Goal: Information Seeking & Learning: Learn about a topic

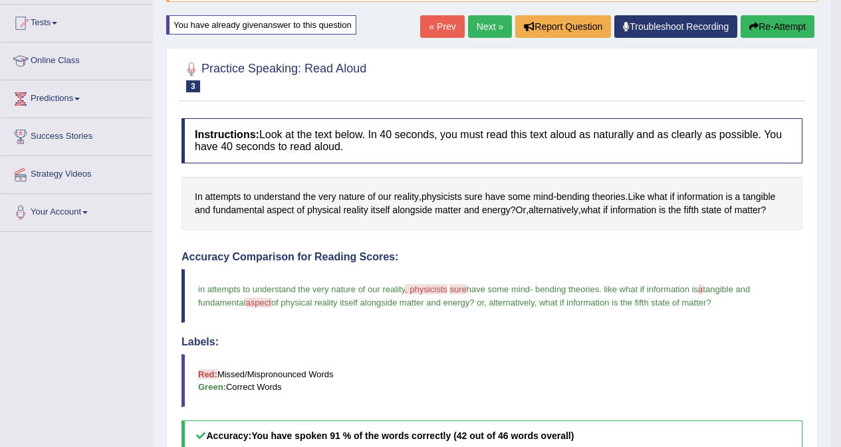
scroll to position [121, 0]
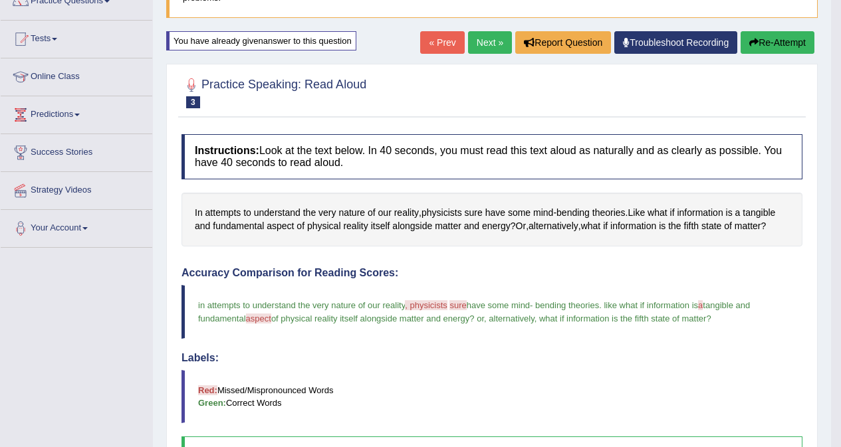
click at [786, 45] on button "Re-Attempt" at bounding box center [777, 42] width 74 height 23
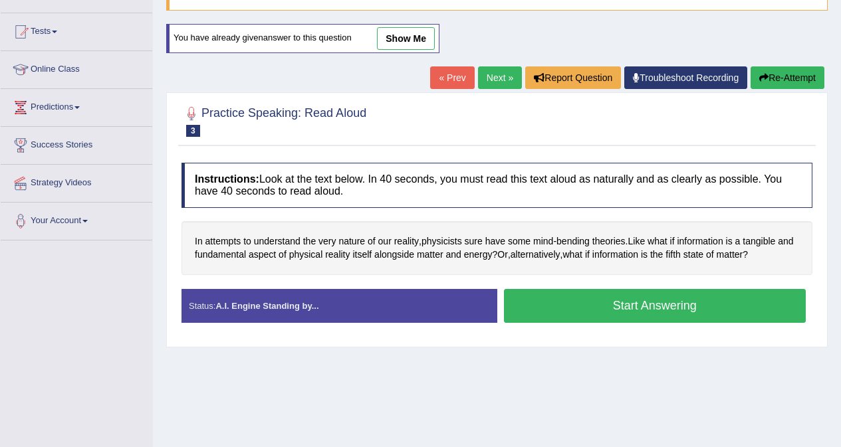
scroll to position [121, 0]
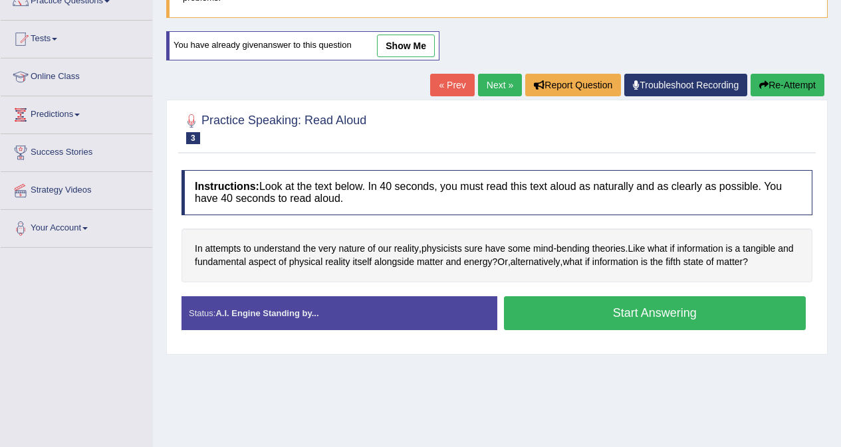
drag, startPoint x: 0, startPoint y: 0, endPoint x: 596, endPoint y: 310, distance: 671.7
click at [597, 309] on button "Start Answering" at bounding box center [655, 313] width 302 height 34
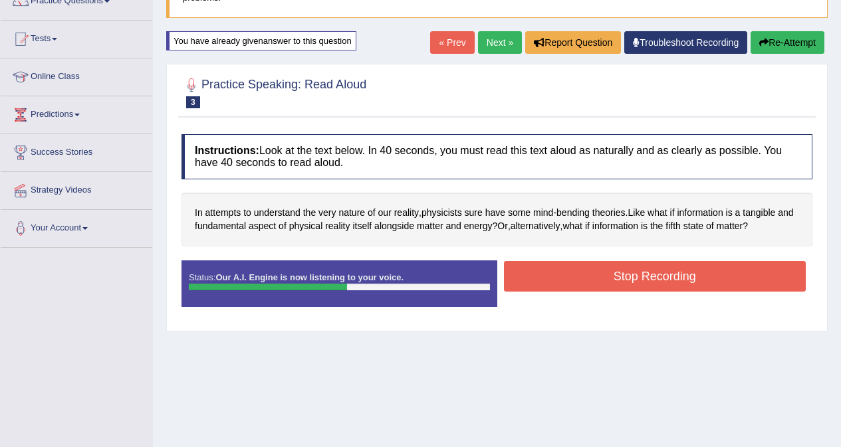
click at [646, 277] on button "Stop Recording" at bounding box center [655, 276] width 302 height 31
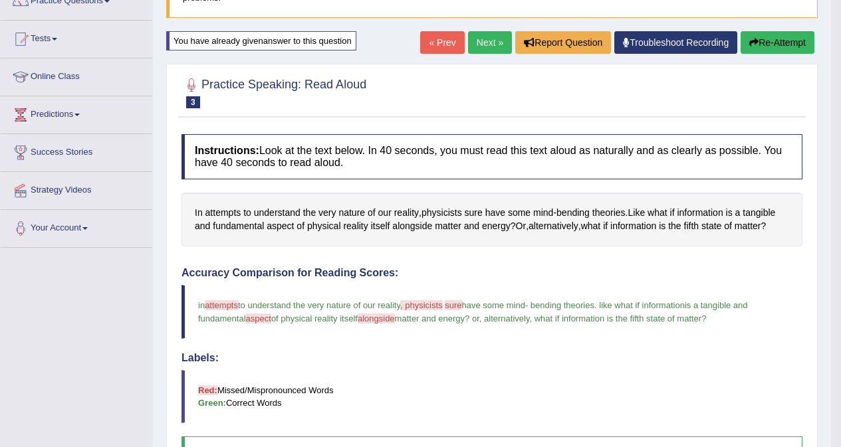
click at [766, 44] on button "Re-Attempt" at bounding box center [777, 42] width 74 height 23
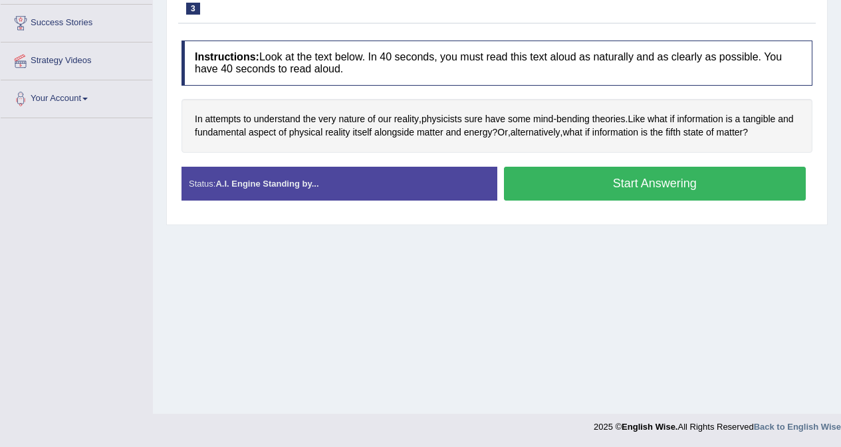
click at [627, 181] on button "Start Answering" at bounding box center [655, 184] width 302 height 34
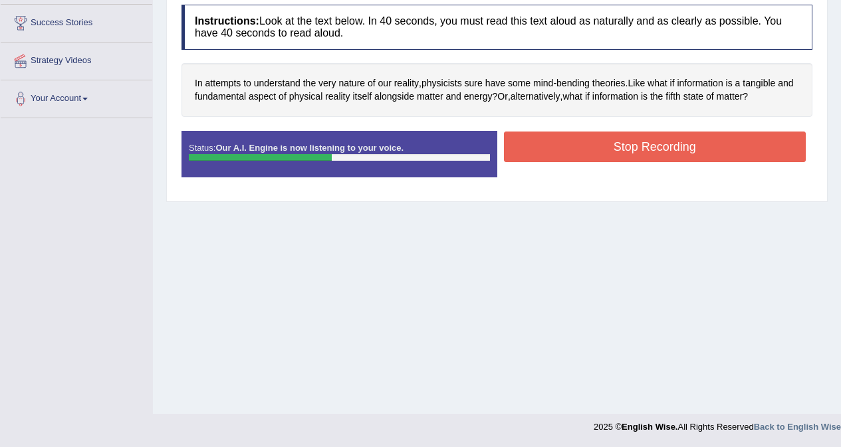
click at [698, 150] on button "Stop Recording" at bounding box center [655, 147] width 302 height 31
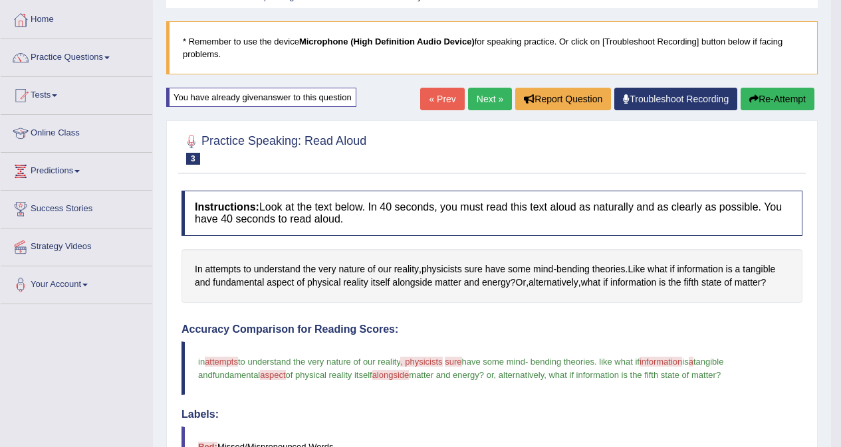
scroll to position [51, 0]
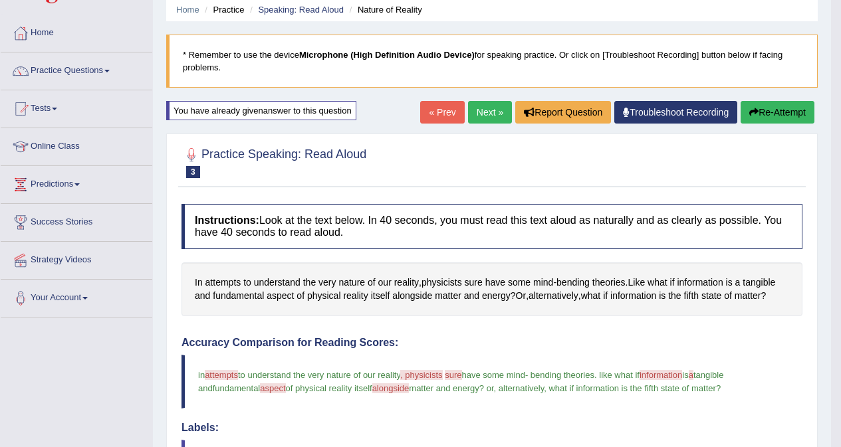
click at [759, 111] on button "Re-Attempt" at bounding box center [777, 112] width 74 height 23
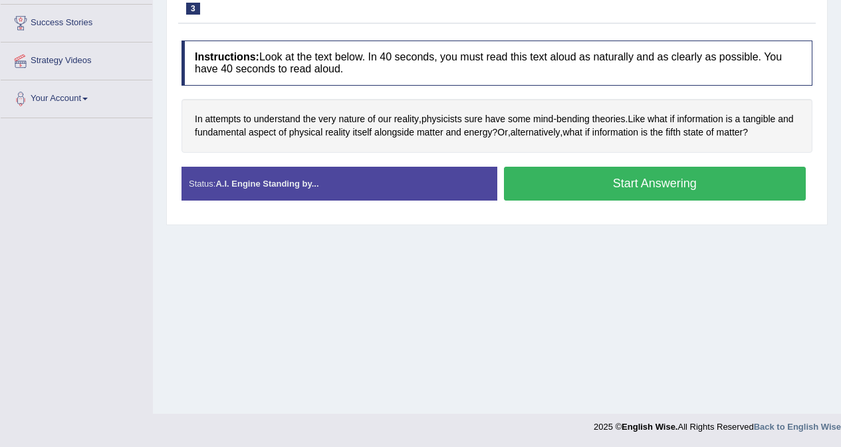
click at [666, 182] on button "Start Answering" at bounding box center [655, 184] width 302 height 34
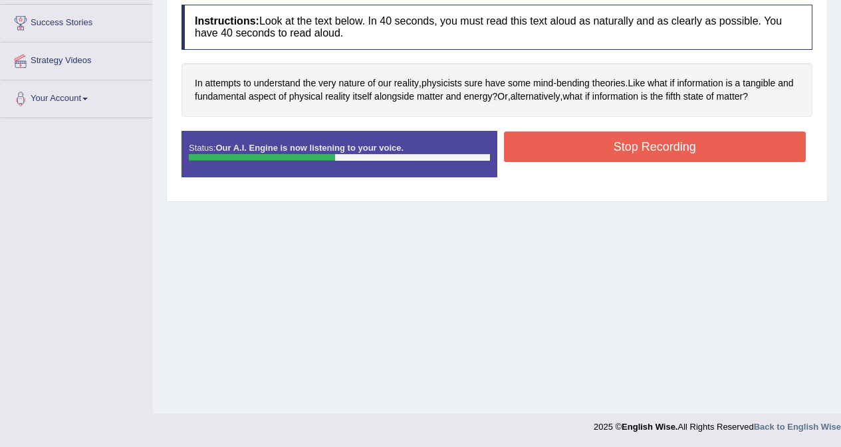
click at [655, 149] on button "Stop Recording" at bounding box center [655, 147] width 302 height 31
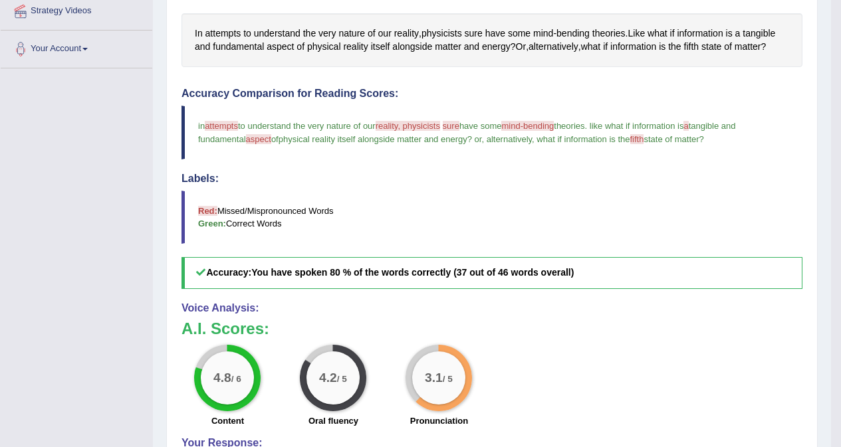
scroll to position [54, 0]
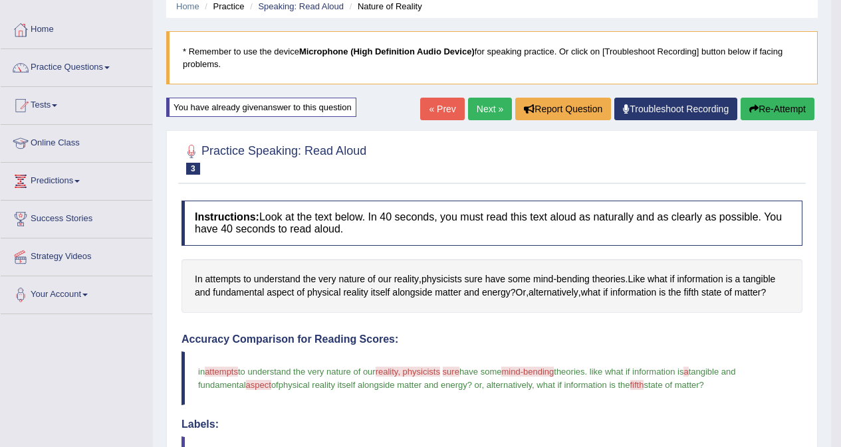
click at [486, 114] on link "Next »" at bounding box center [490, 109] width 44 height 23
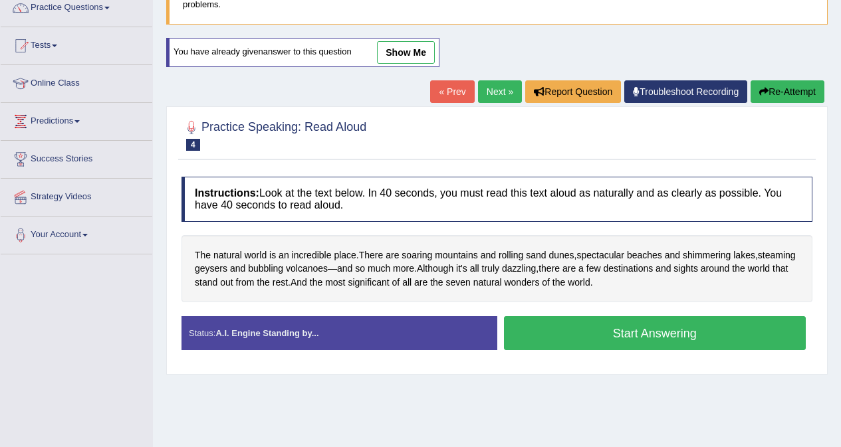
scroll to position [251, 0]
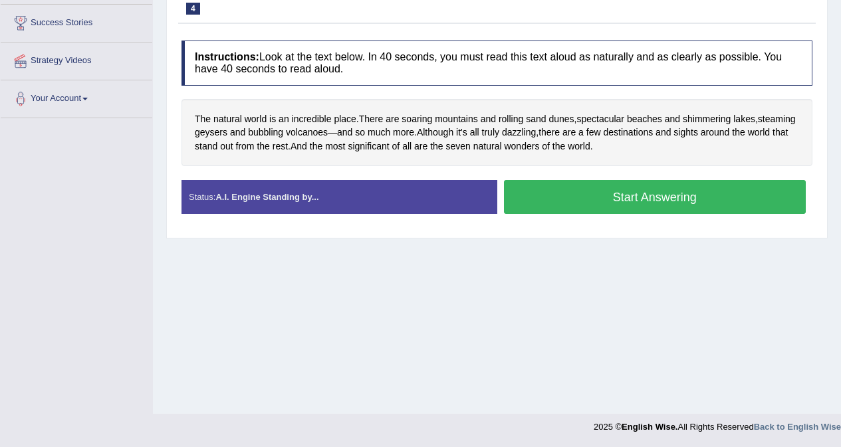
click at [673, 199] on button "Start Answering" at bounding box center [655, 197] width 302 height 34
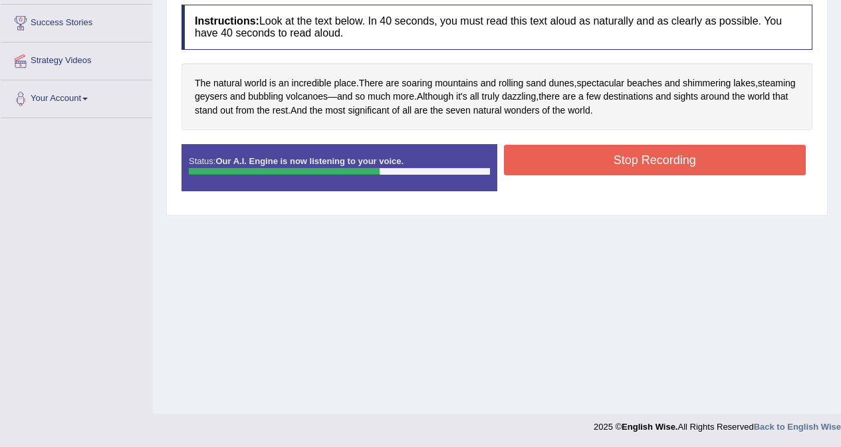
click at [632, 156] on button "Stop Recording" at bounding box center [655, 160] width 302 height 31
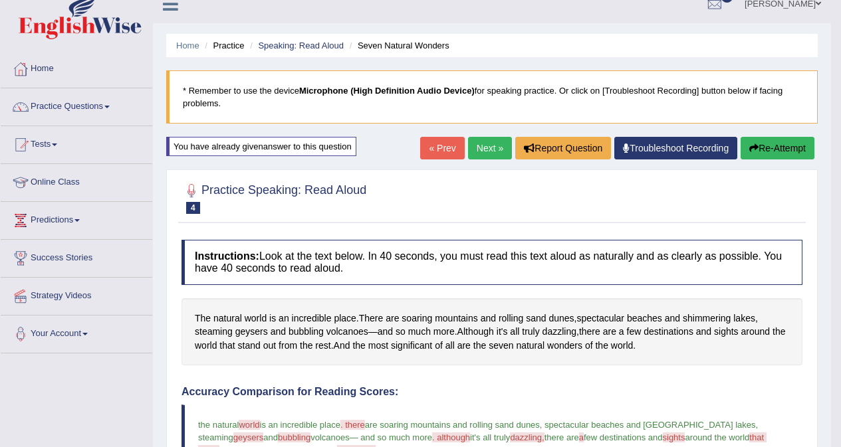
scroll to position [15, 0]
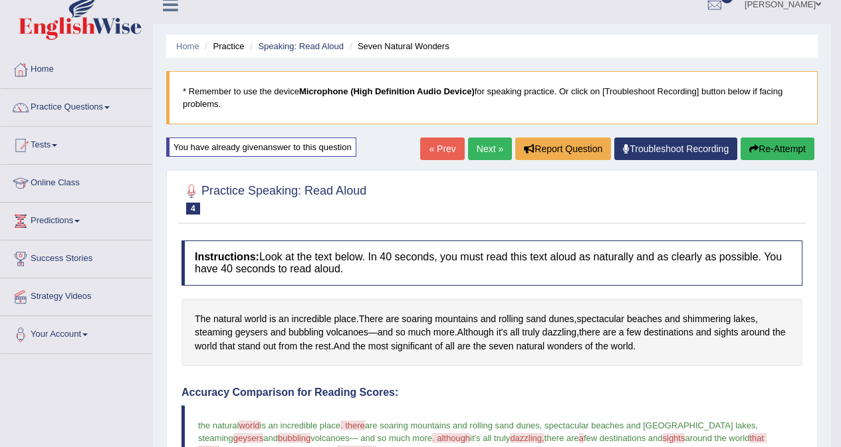
click at [770, 147] on button "Re-Attempt" at bounding box center [777, 149] width 74 height 23
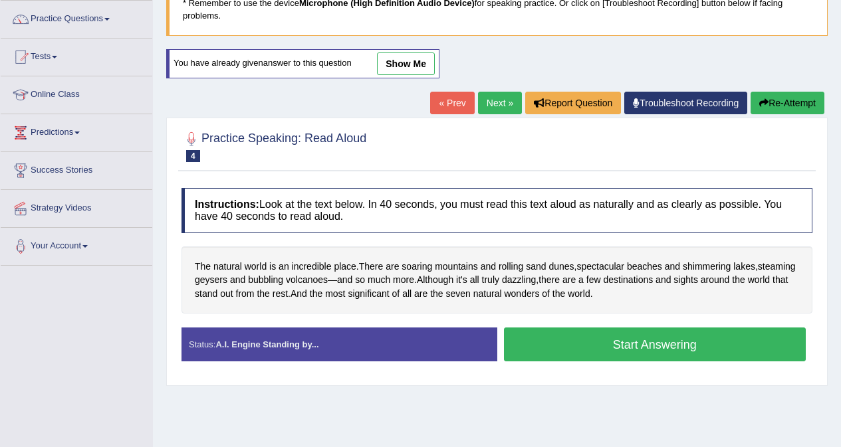
scroll to position [251, 0]
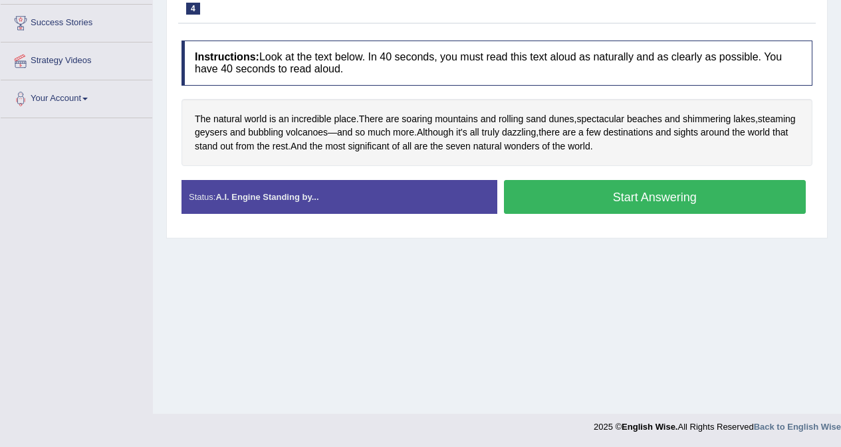
click at [635, 203] on button "Start Answering" at bounding box center [655, 197] width 302 height 34
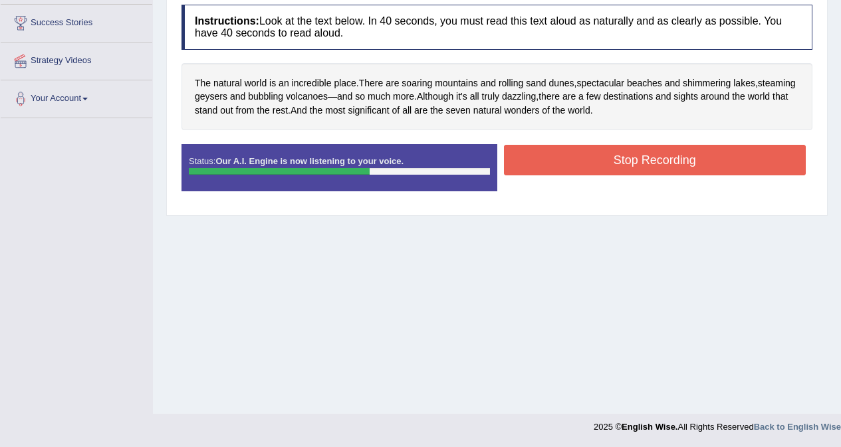
click at [622, 163] on button "Stop Recording" at bounding box center [655, 160] width 302 height 31
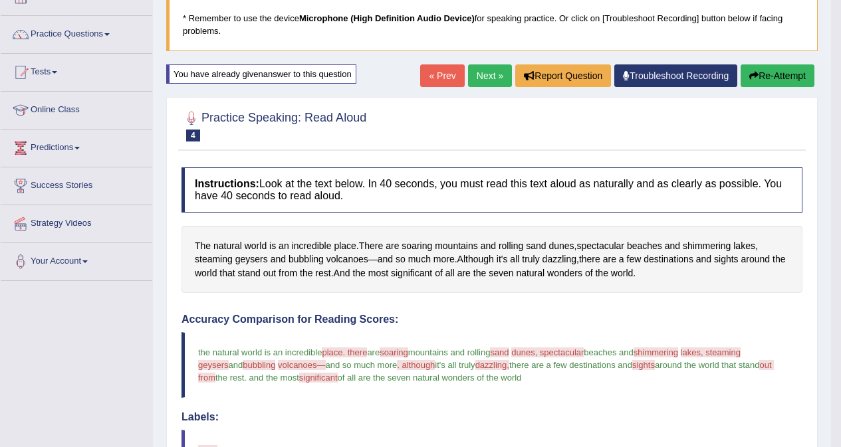
scroll to position [81, 0]
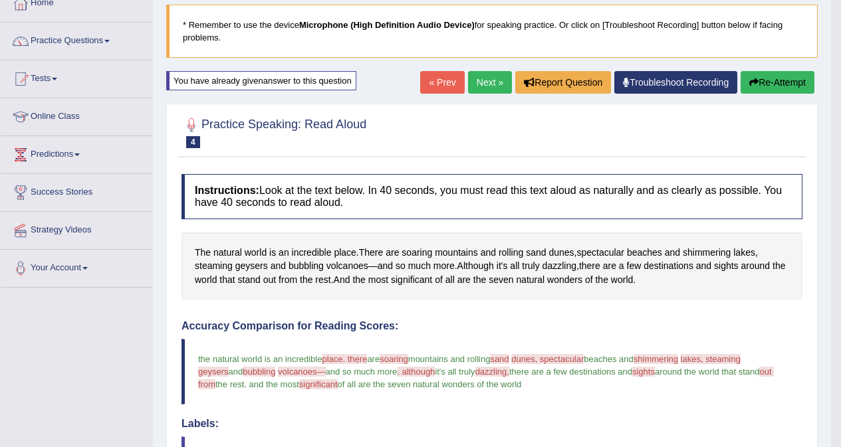
click at [479, 80] on link "Next »" at bounding box center [490, 82] width 44 height 23
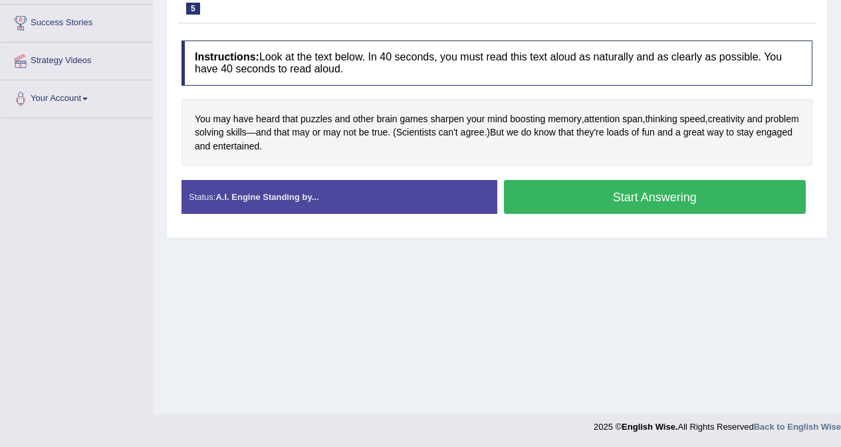
click at [620, 197] on button "Start Answering" at bounding box center [655, 197] width 302 height 34
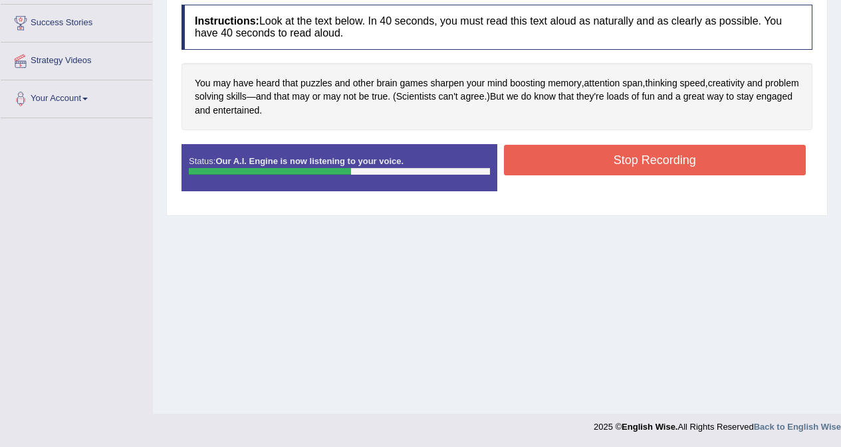
click at [610, 169] on button "Stop Recording" at bounding box center [655, 160] width 302 height 31
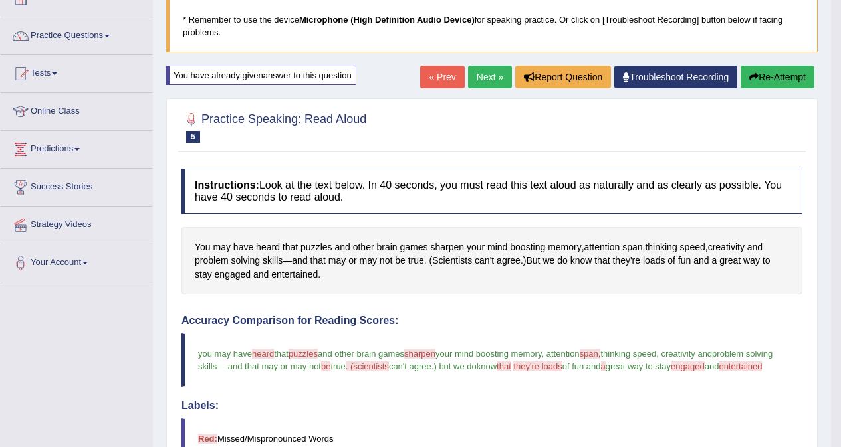
scroll to position [81, 0]
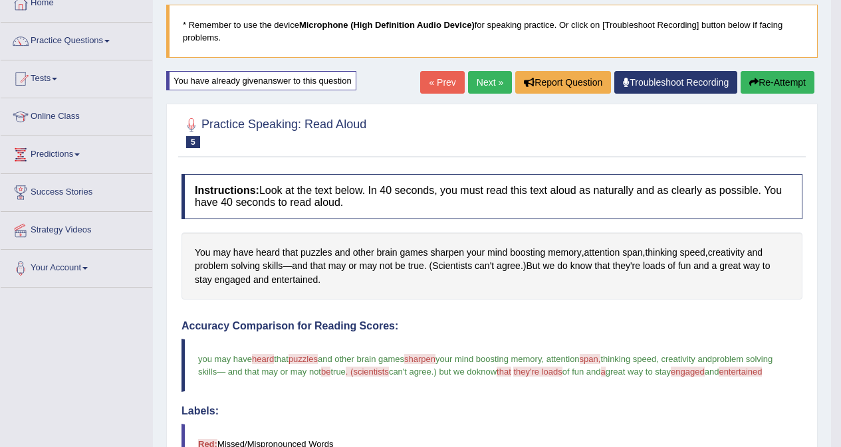
click at [772, 86] on button "Re-Attempt" at bounding box center [777, 82] width 74 height 23
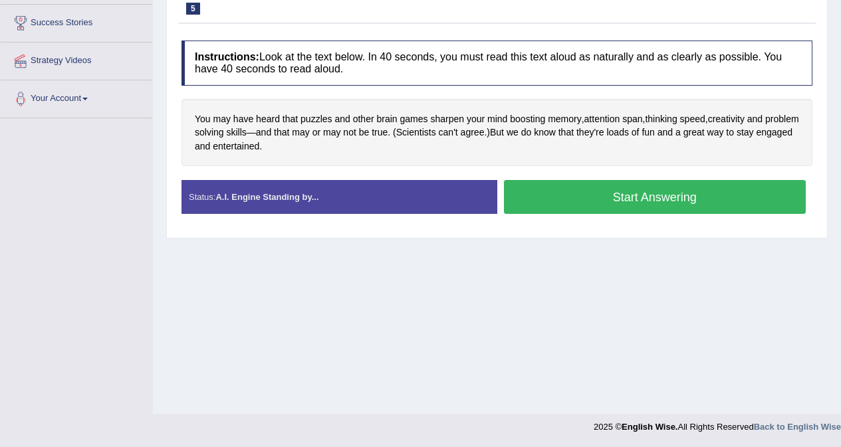
drag, startPoint x: 635, startPoint y: 199, endPoint x: 607, endPoint y: 243, distance: 51.6
click at [635, 200] on button "Start Answering" at bounding box center [655, 197] width 302 height 34
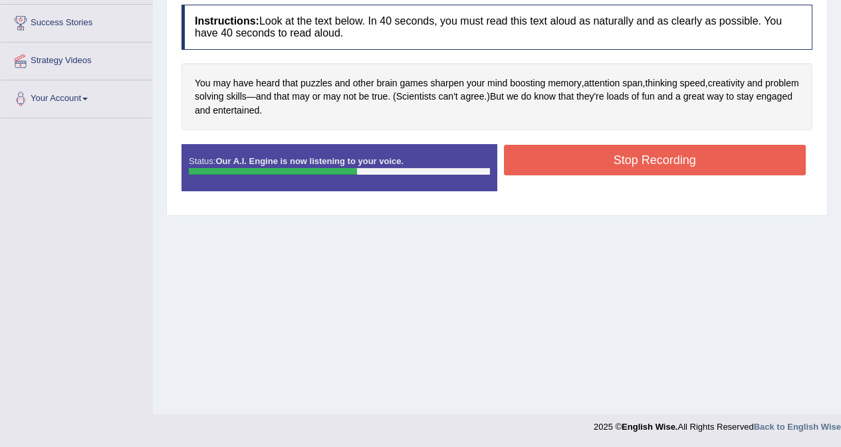
click at [632, 162] on button "Stop Recording" at bounding box center [655, 160] width 302 height 31
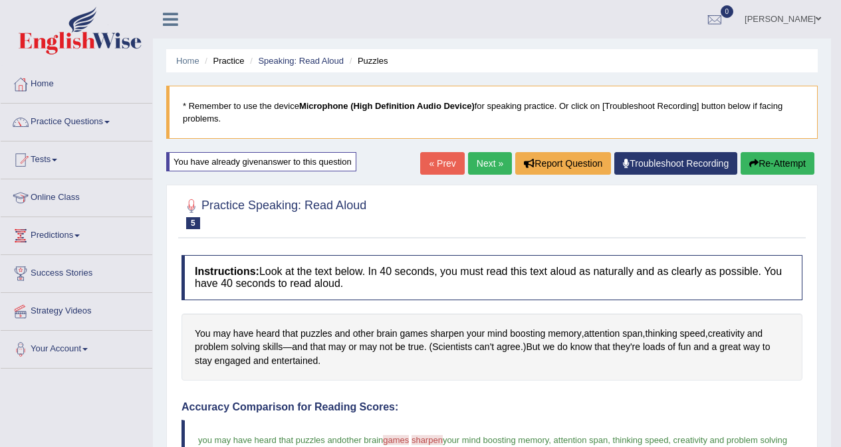
click at [785, 165] on button "Re-Attempt" at bounding box center [777, 163] width 74 height 23
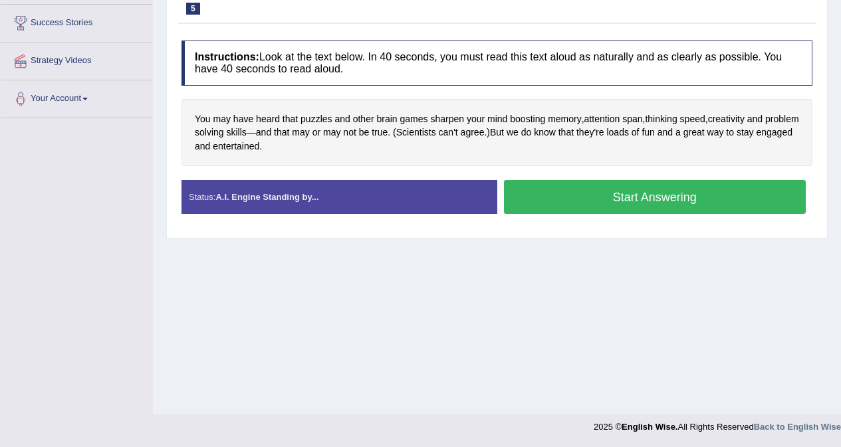
scroll to position [251, 0]
click at [684, 197] on button "Start Answering" at bounding box center [655, 197] width 302 height 34
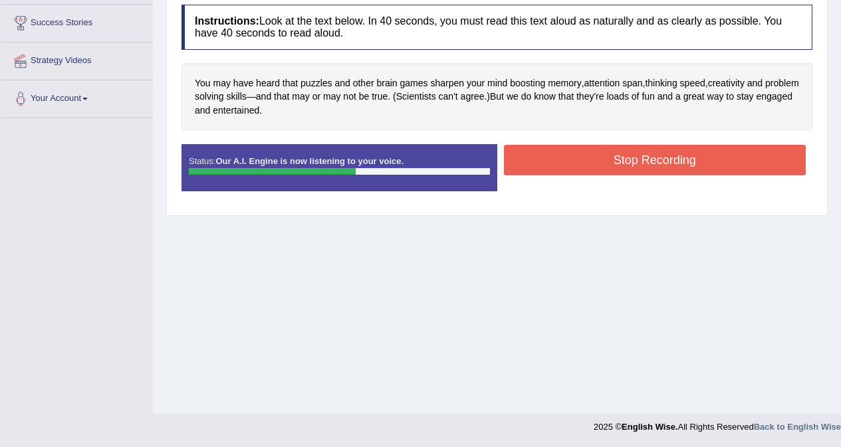
click at [661, 162] on button "Stop Recording" at bounding box center [655, 160] width 302 height 31
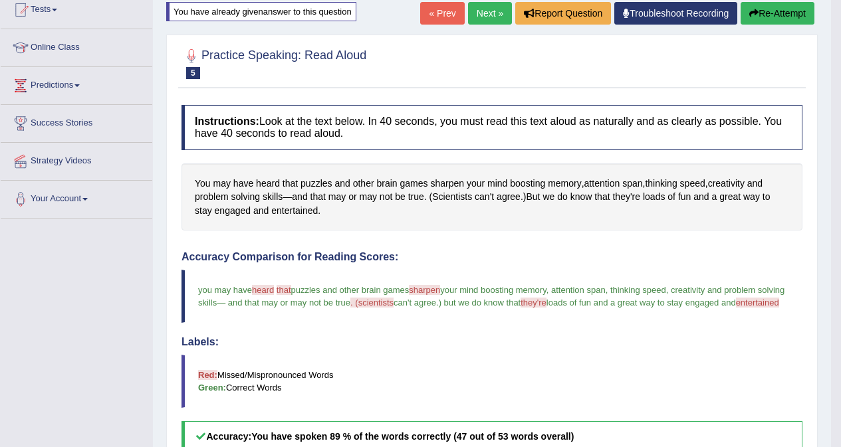
scroll to position [148, 0]
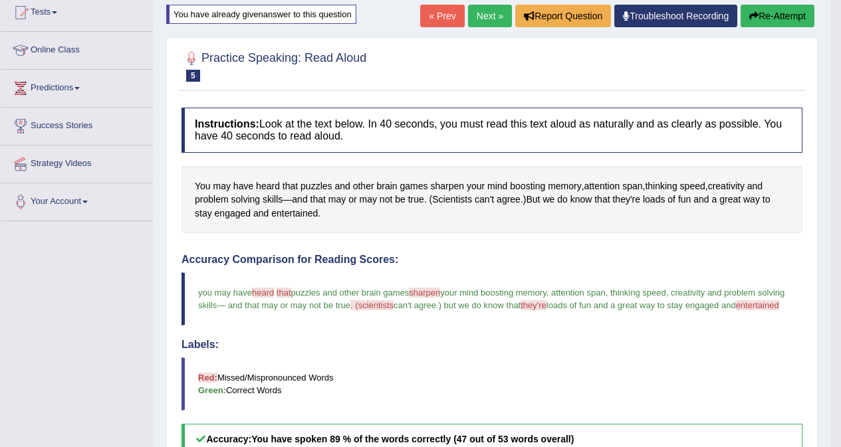
click at [778, 17] on button "Re-Attempt" at bounding box center [777, 16] width 74 height 23
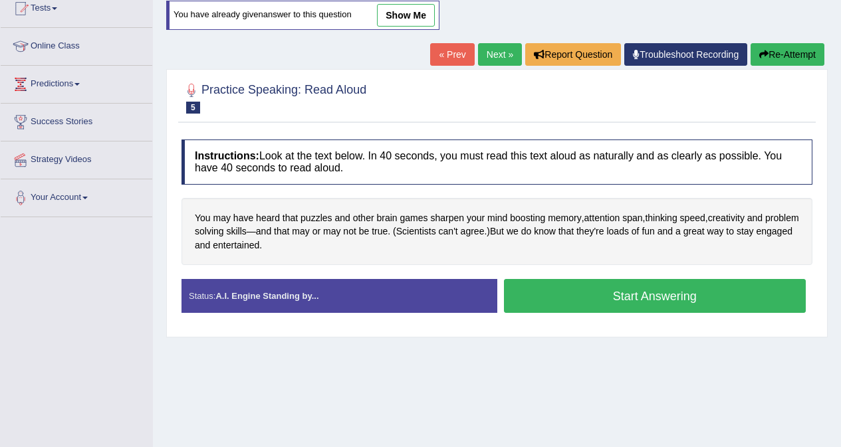
scroll to position [152, 0]
click at [591, 303] on button "Start Answering" at bounding box center [655, 296] width 302 height 34
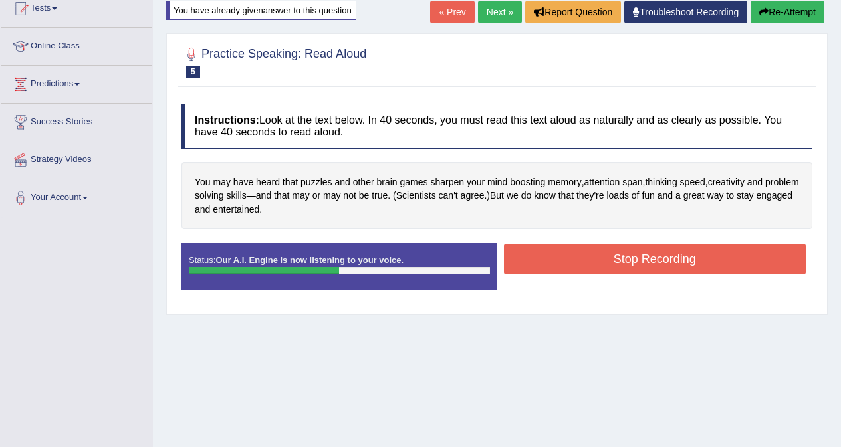
click at [576, 257] on button "Stop Recording" at bounding box center [655, 259] width 302 height 31
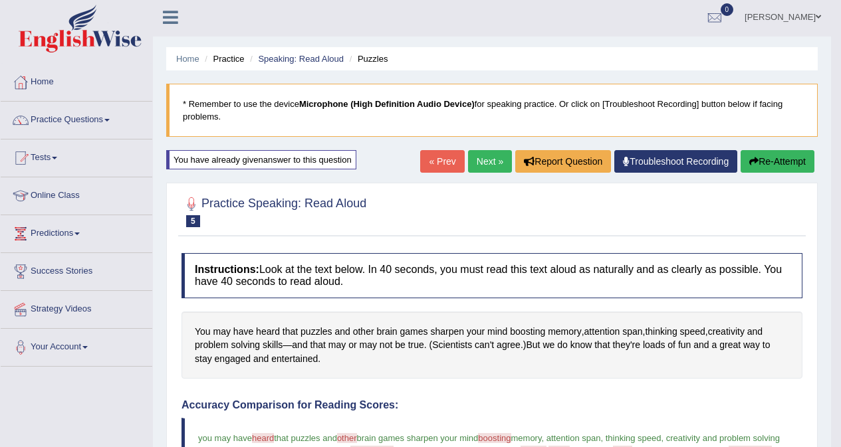
scroll to position [0, 0]
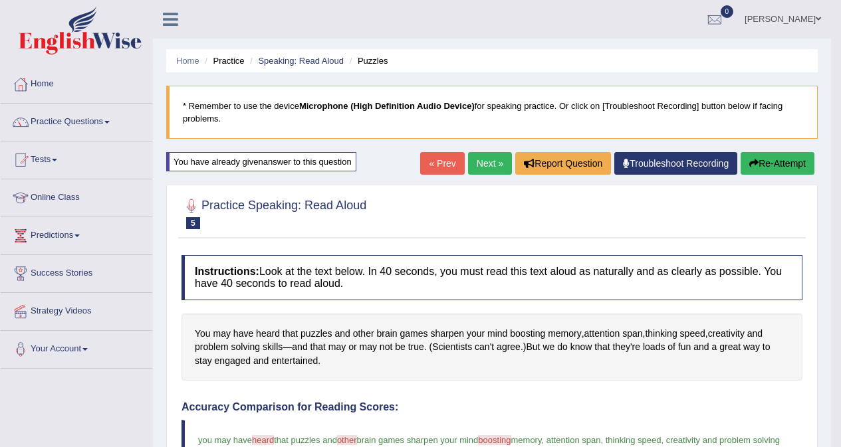
click at [489, 167] on link "Next »" at bounding box center [490, 163] width 44 height 23
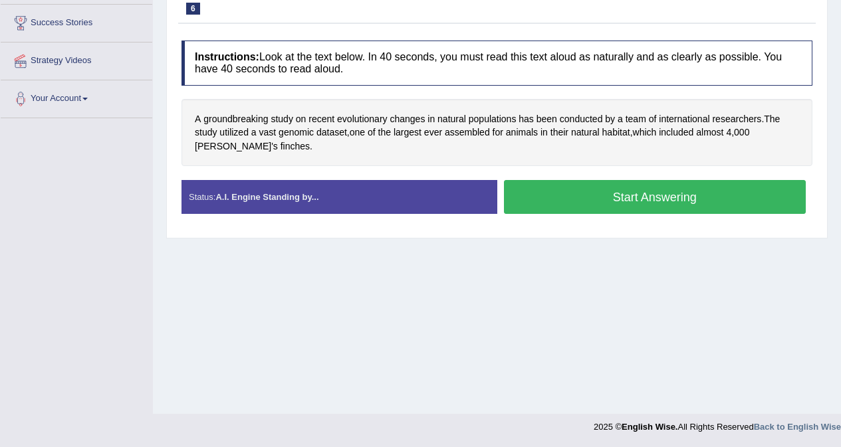
click at [623, 195] on button "Start Answering" at bounding box center [655, 197] width 302 height 34
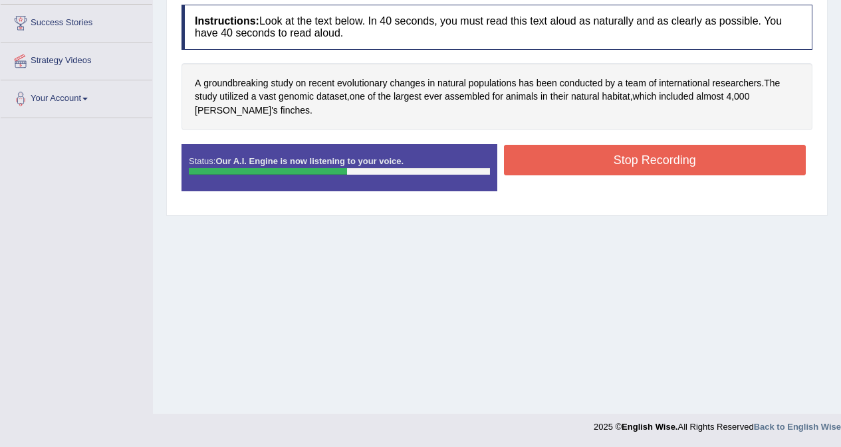
click at [639, 165] on button "Stop Recording" at bounding box center [655, 160] width 302 height 31
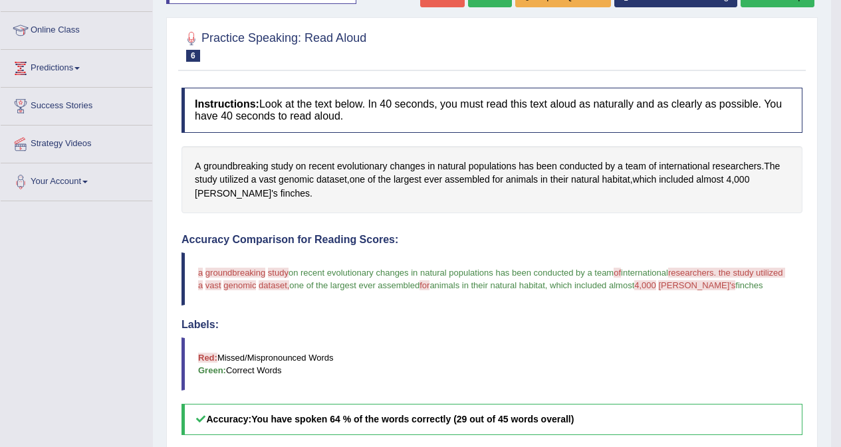
scroll to position [135, 0]
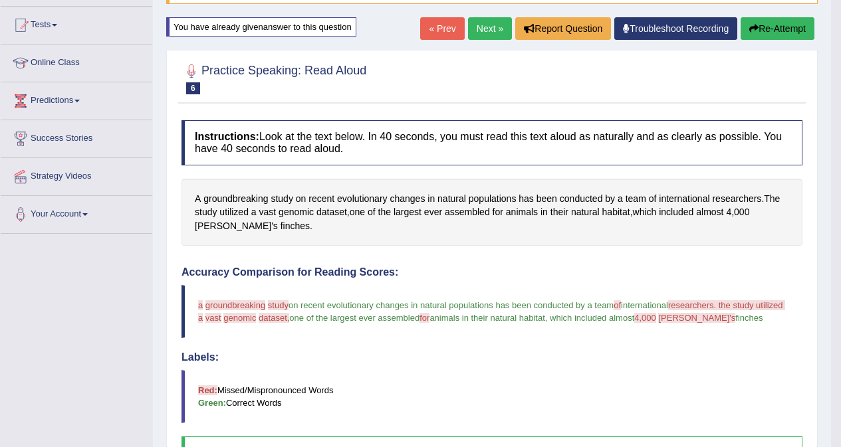
click at [773, 28] on button "Re-Attempt" at bounding box center [777, 28] width 74 height 23
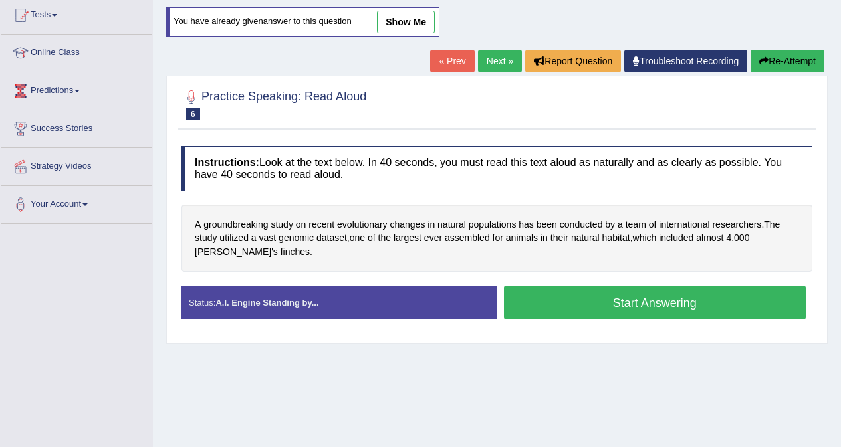
click at [613, 300] on button "Start Answering" at bounding box center [655, 303] width 302 height 34
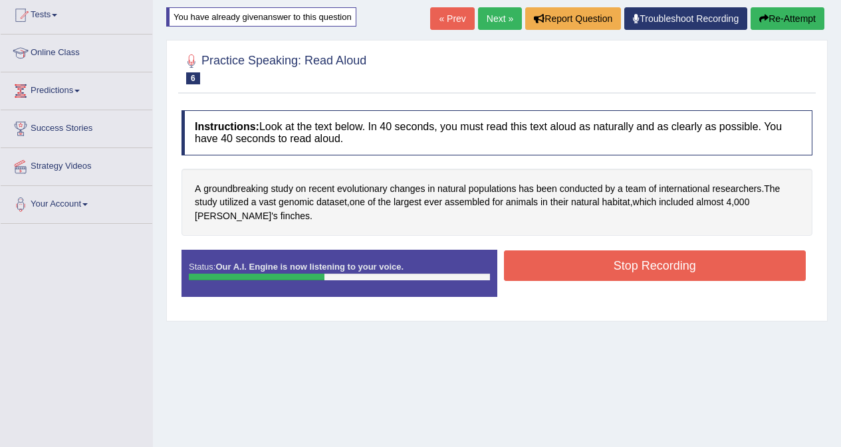
click at [620, 264] on button "Stop Recording" at bounding box center [655, 266] width 302 height 31
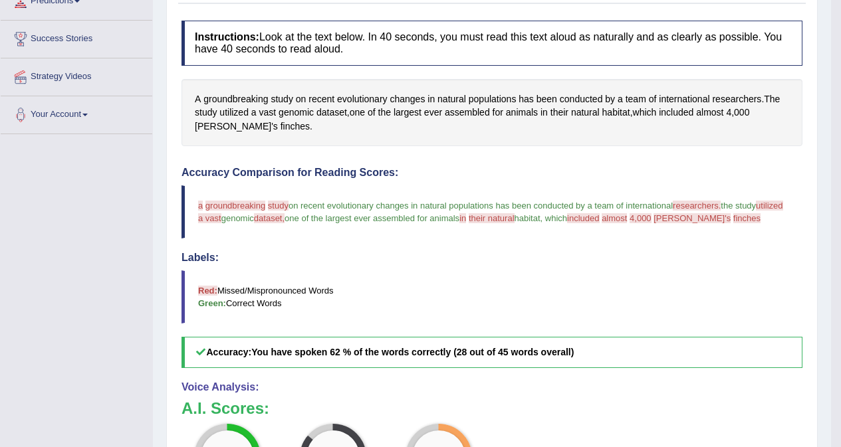
scroll to position [201, 0]
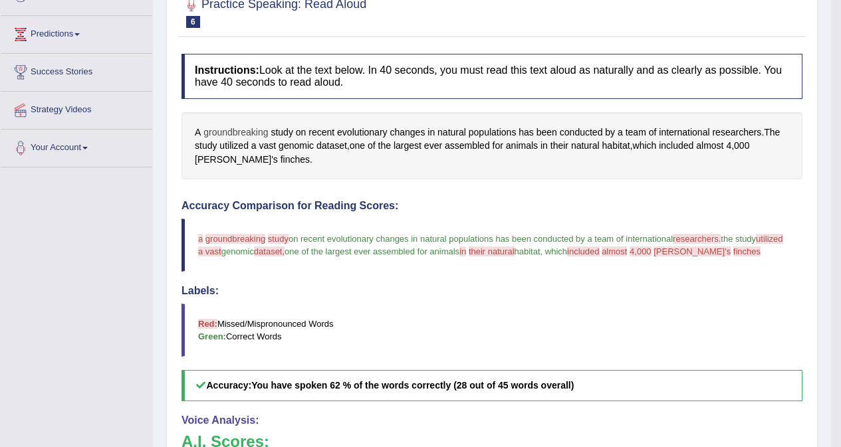
click at [249, 134] on span "groundbreaking" at bounding box center [235, 133] width 64 height 14
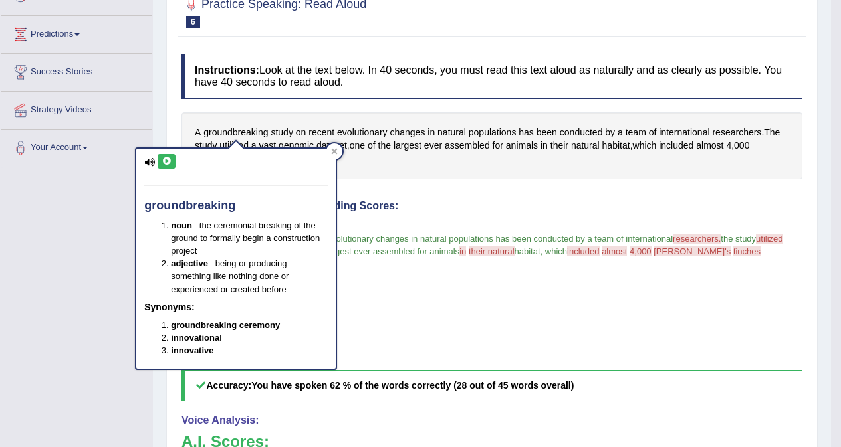
click at [164, 165] on icon at bounding box center [166, 161] width 10 height 8
click at [621, 310] on blockquote "Red: Missed/Mispronounced Words Green: Correct Words" at bounding box center [491, 330] width 621 height 53
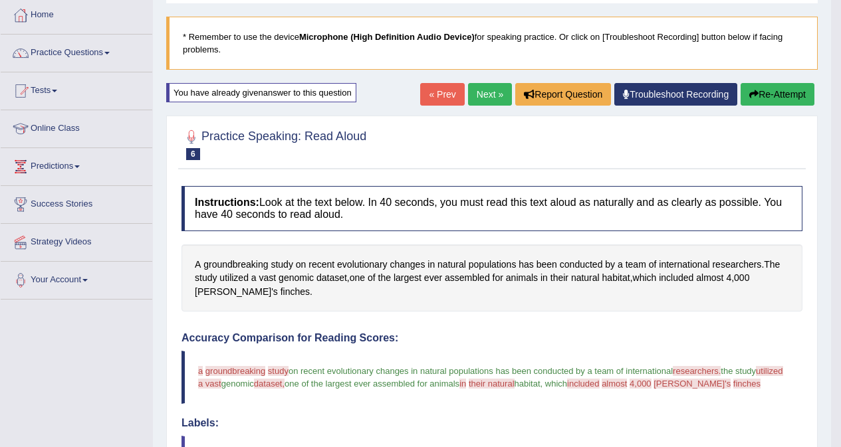
scroll to position [0, 0]
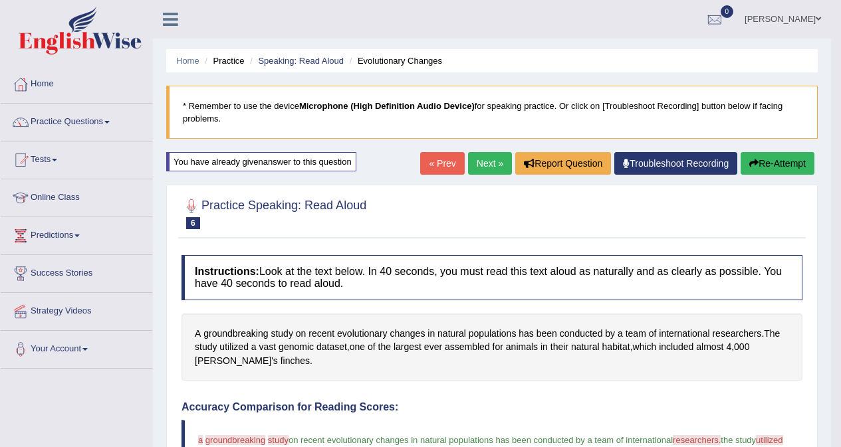
click at [776, 159] on button "Re-Attempt" at bounding box center [777, 163] width 74 height 23
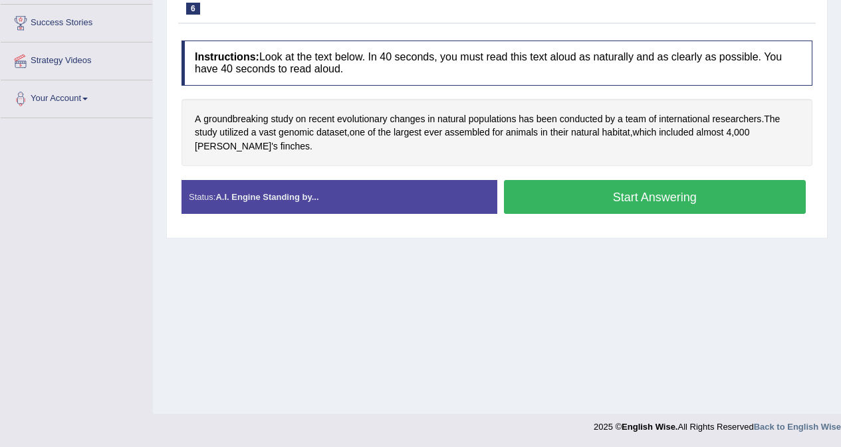
scroll to position [251, 0]
click at [632, 205] on button "Start Answering" at bounding box center [655, 197] width 302 height 34
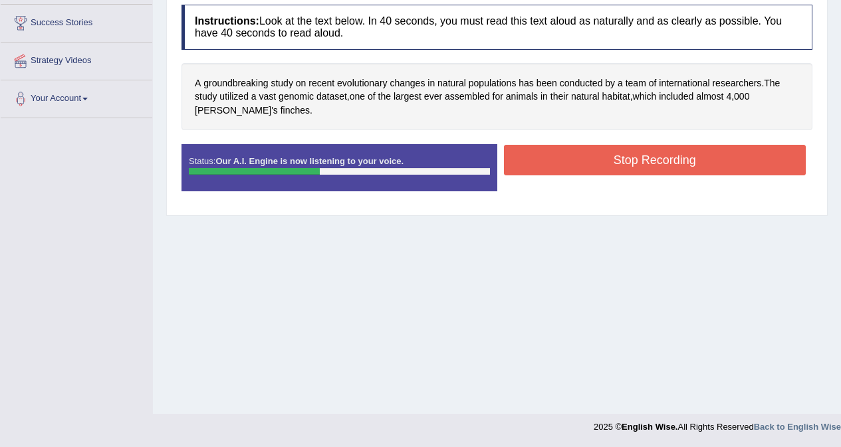
click at [647, 156] on button "Stop Recording" at bounding box center [655, 160] width 302 height 31
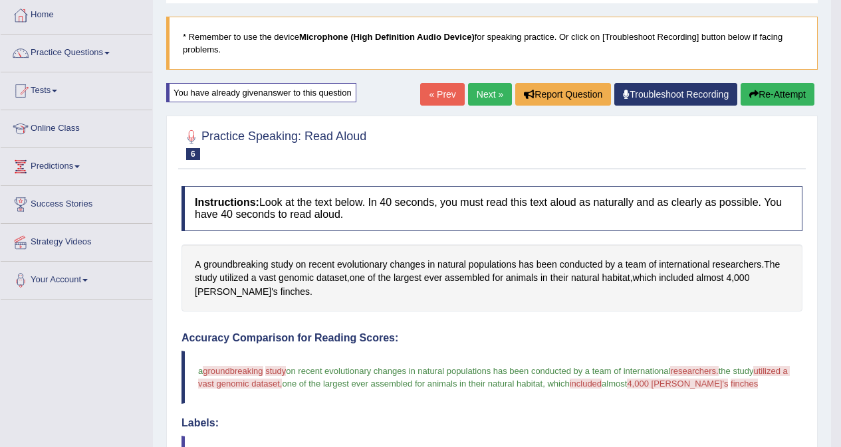
scroll to position [68, 0]
click at [783, 95] on button "Re-Attempt" at bounding box center [777, 95] width 74 height 23
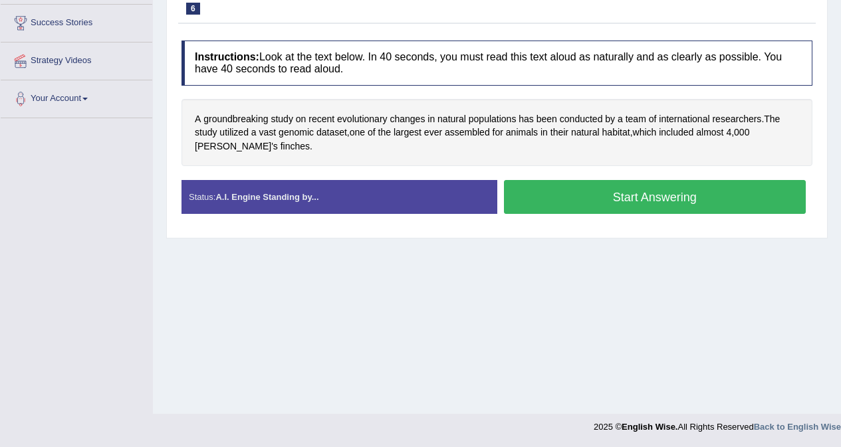
click at [635, 203] on button "Start Answering" at bounding box center [655, 197] width 302 height 34
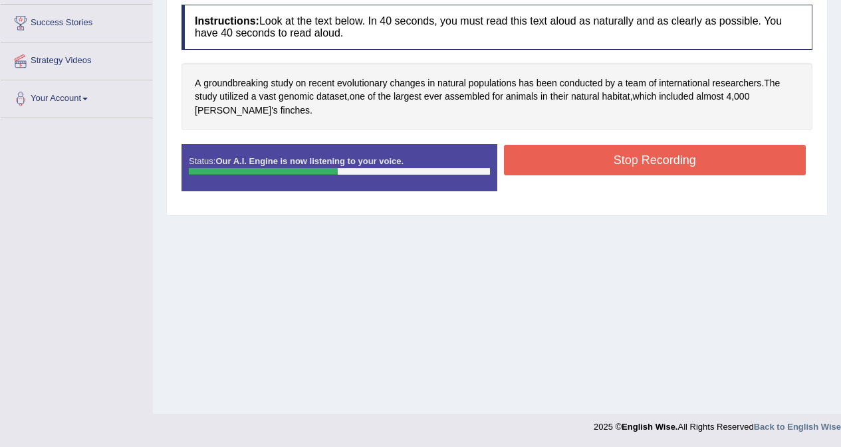
click at [665, 161] on button "Stop Recording" at bounding box center [655, 160] width 302 height 31
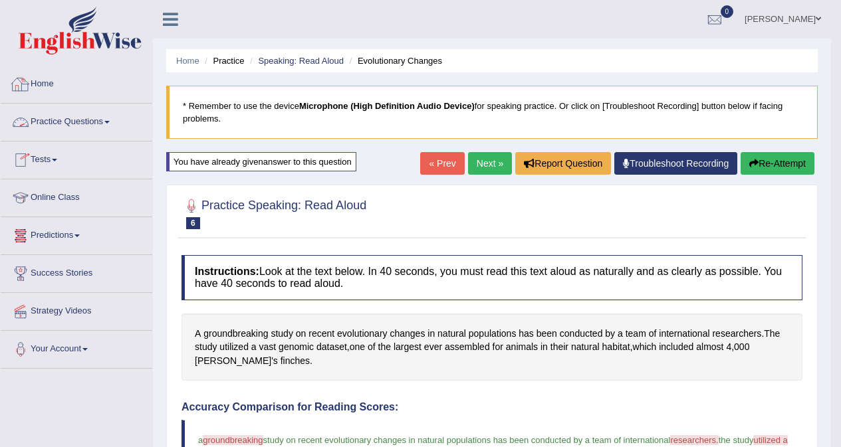
click at [75, 123] on link "Practice Questions" at bounding box center [77, 120] width 152 height 33
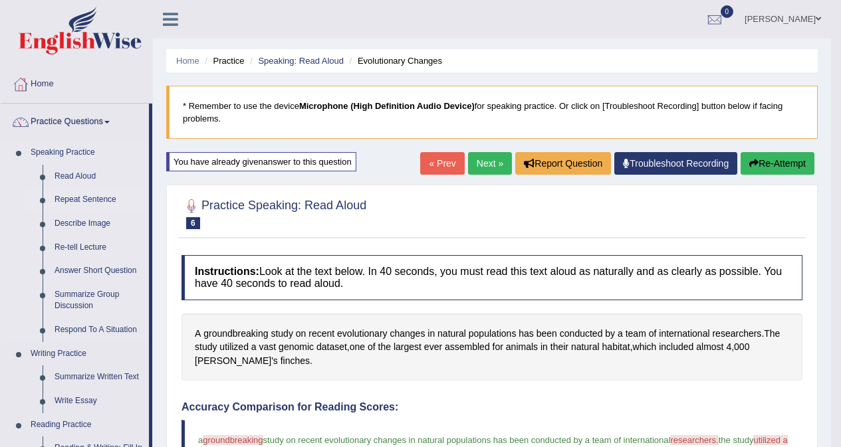
click at [95, 200] on link "Repeat Sentence" at bounding box center [99, 200] width 100 height 24
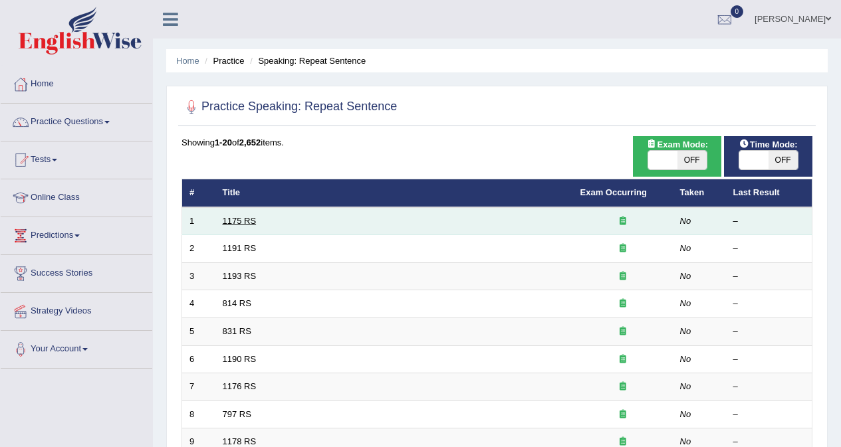
click at [238, 218] on link "1175 RS" at bounding box center [240, 221] width 34 height 10
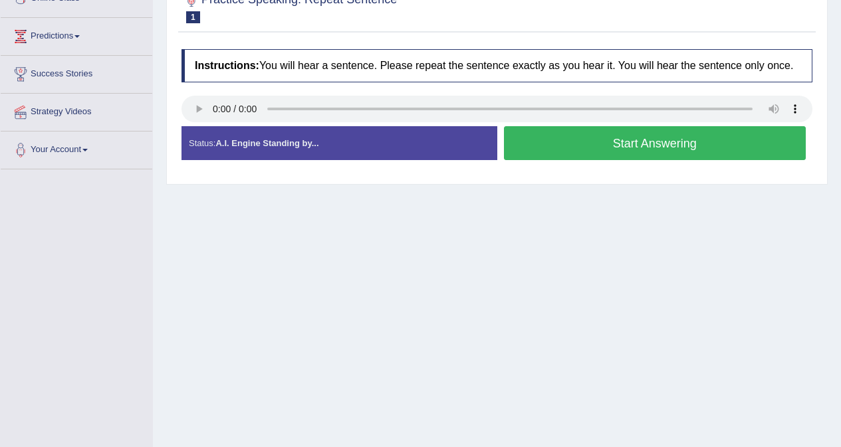
click at [659, 142] on button "Start Answering" at bounding box center [655, 143] width 302 height 34
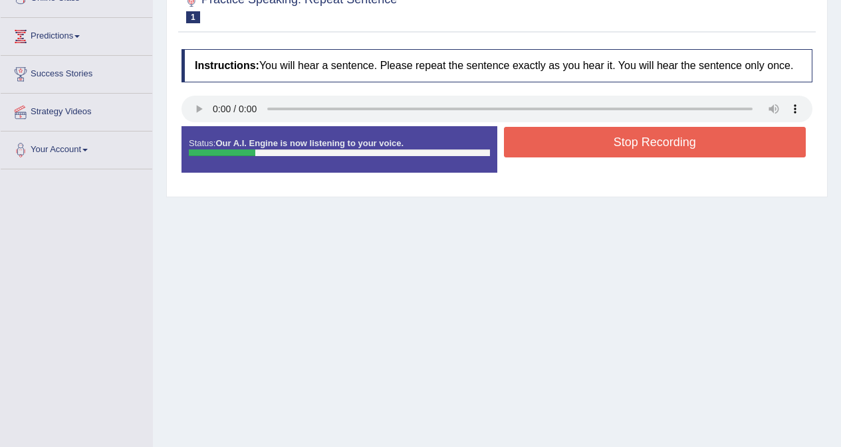
click at [651, 152] on button "Stop Recording" at bounding box center [655, 142] width 302 height 31
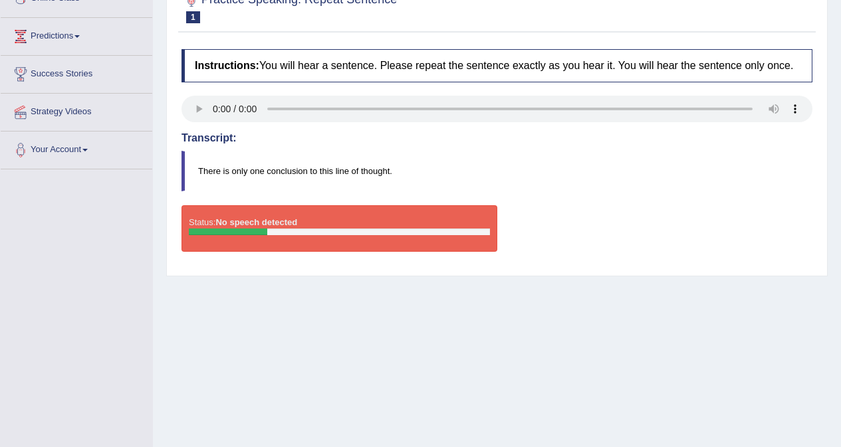
scroll to position [133, 0]
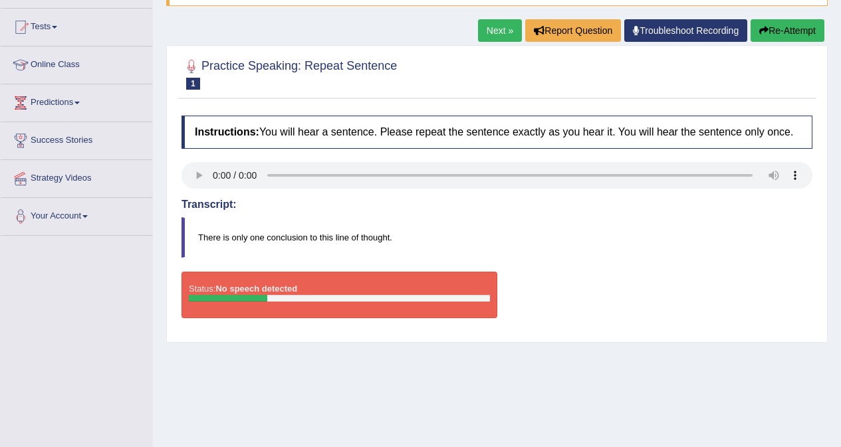
click at [765, 26] on icon "button" at bounding box center [763, 30] width 9 height 9
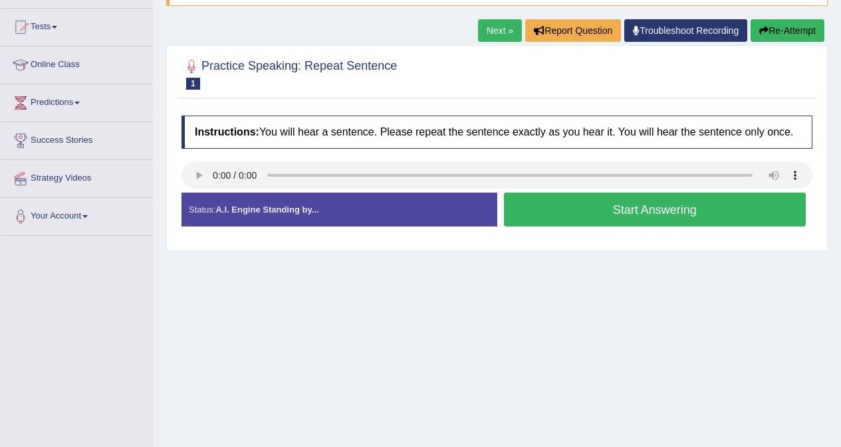
click at [641, 211] on button "Start Answering" at bounding box center [655, 210] width 302 height 34
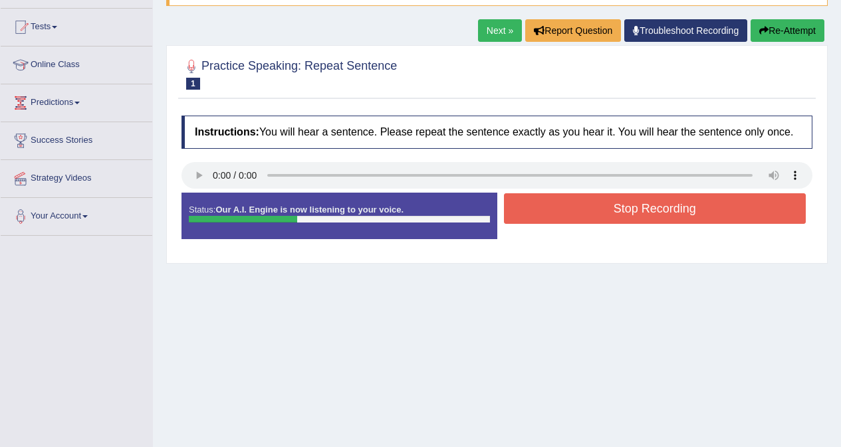
click at [657, 208] on button "Stop Recording" at bounding box center [655, 208] width 302 height 31
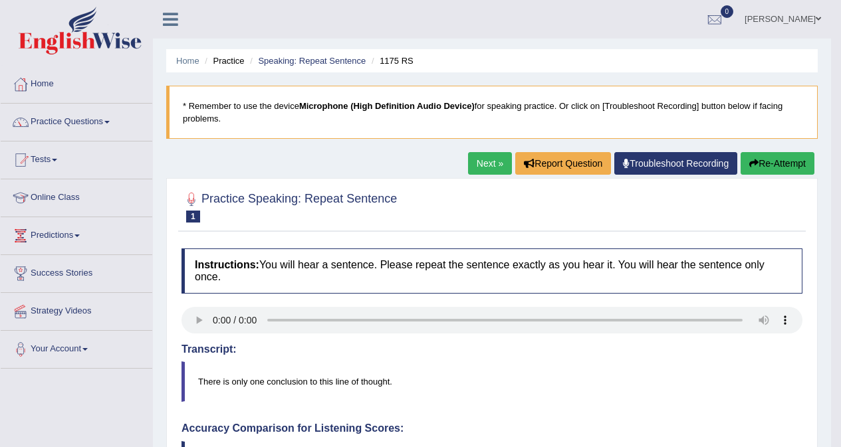
click at [481, 161] on link "Next »" at bounding box center [490, 163] width 44 height 23
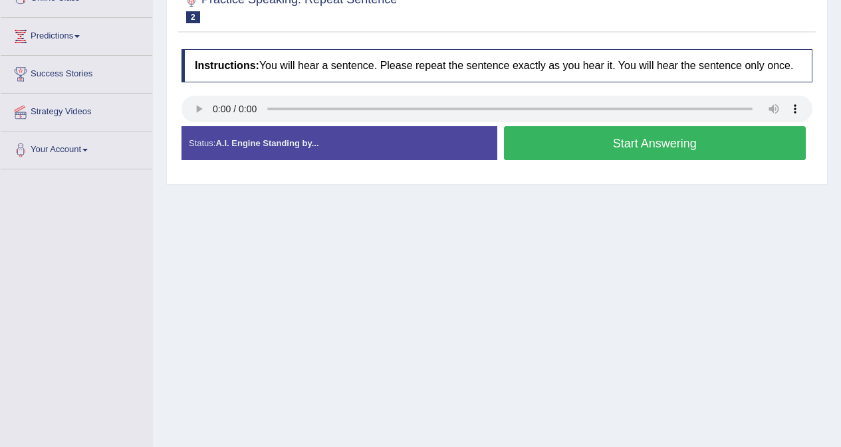
click at [652, 148] on button "Start Answering" at bounding box center [655, 143] width 302 height 34
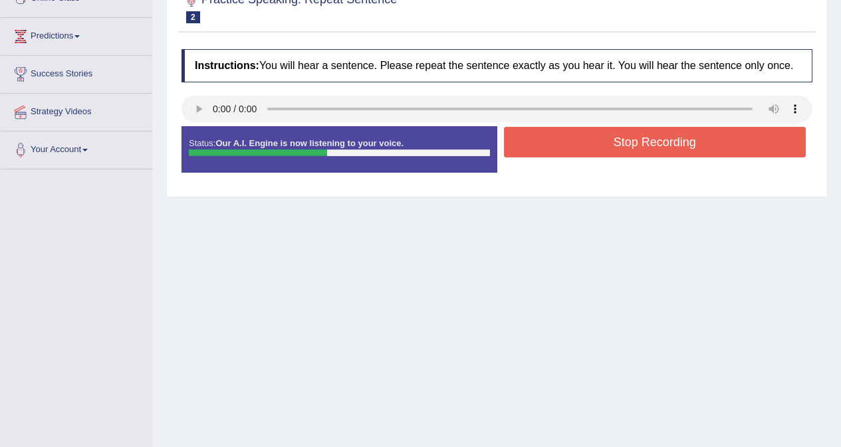
click at [653, 143] on button "Stop Recording" at bounding box center [655, 142] width 302 height 31
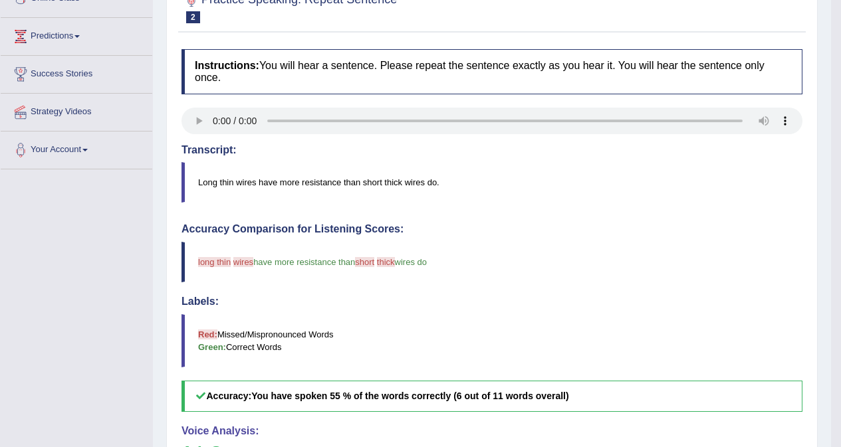
scroll to position [143, 0]
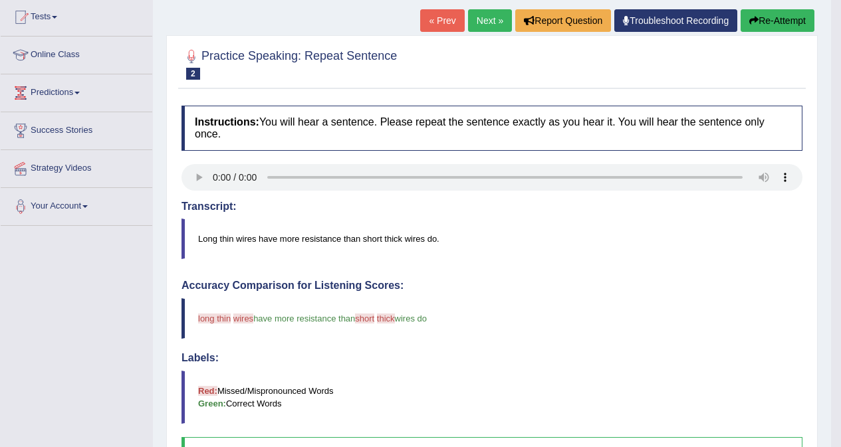
click at [478, 25] on link "Next »" at bounding box center [490, 20] width 44 height 23
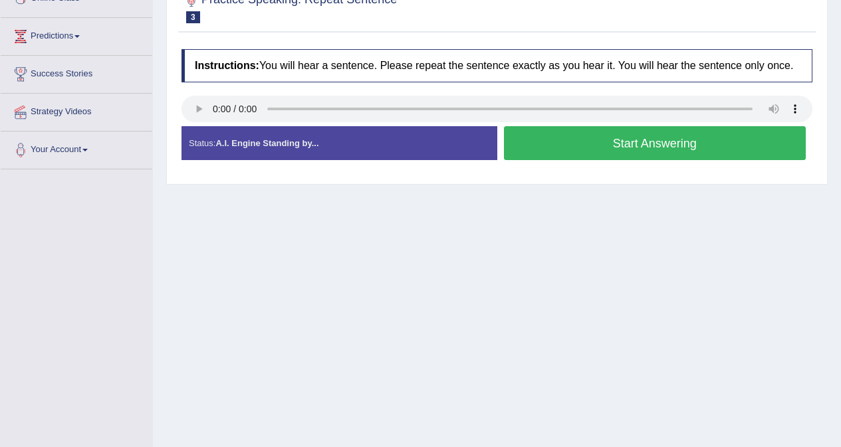
click at [587, 147] on button "Start Answering" at bounding box center [655, 143] width 302 height 34
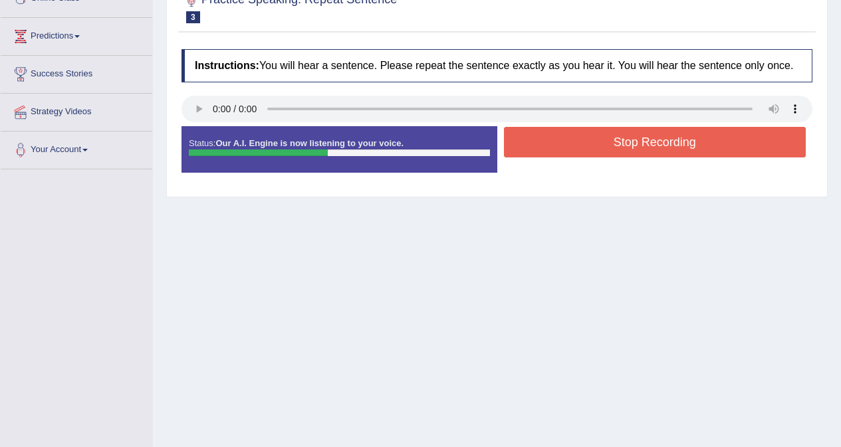
click at [631, 148] on button "Stop Recording" at bounding box center [655, 142] width 302 height 31
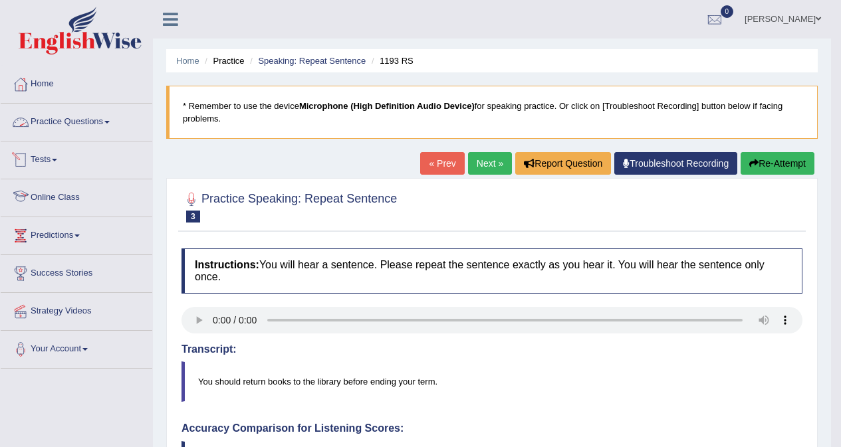
click at [84, 125] on link "Practice Questions" at bounding box center [77, 120] width 152 height 33
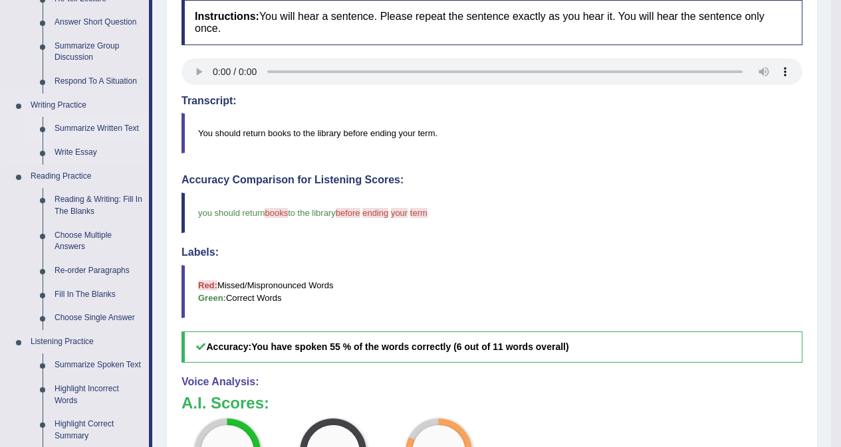
scroll to position [266, 0]
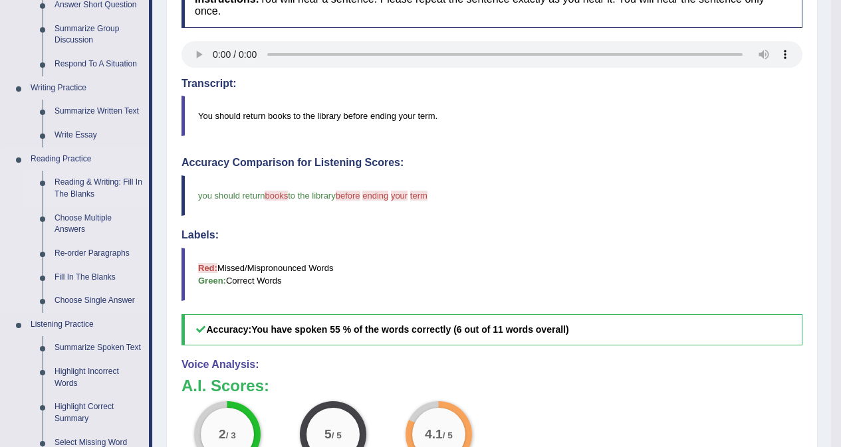
click at [90, 182] on link "Reading & Writing: Fill In The Blanks" at bounding box center [99, 188] width 100 height 35
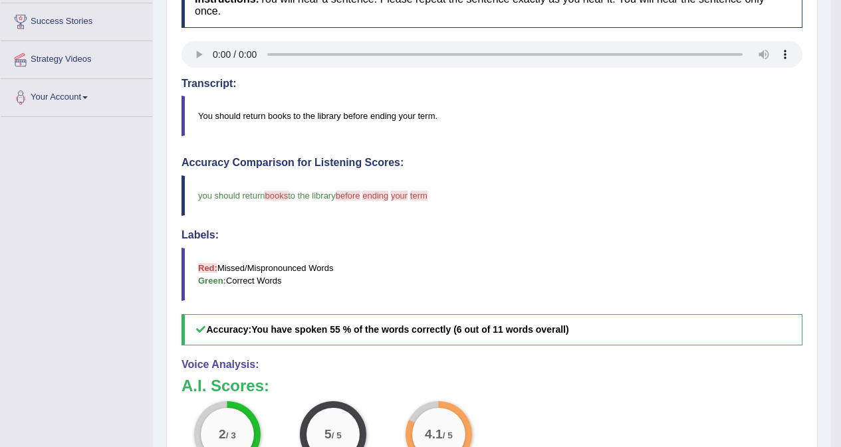
scroll to position [325, 0]
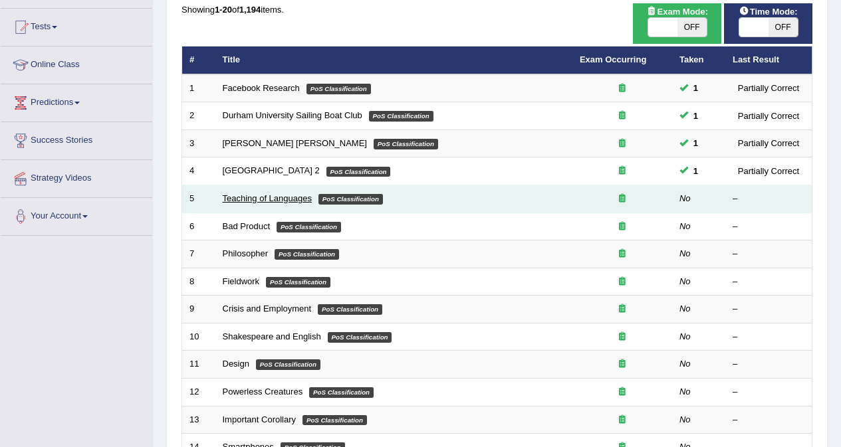
click at [282, 200] on link "Teaching of Languages" at bounding box center [267, 198] width 89 height 10
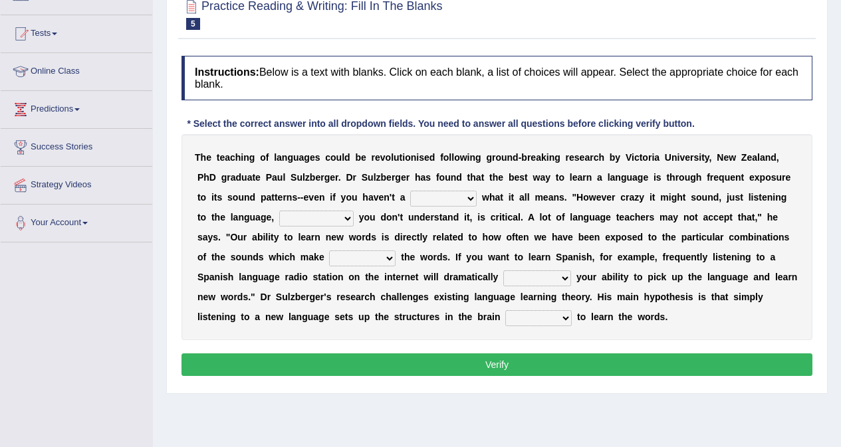
scroll to position [118, 0]
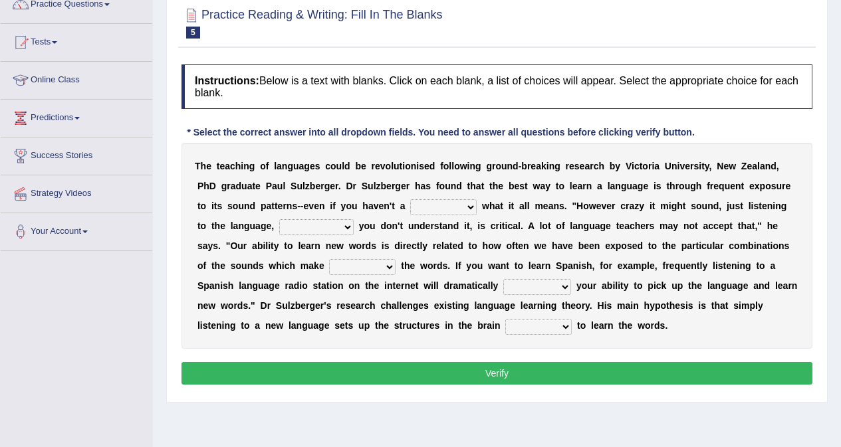
click at [471, 207] on select "dew claw clue due" at bounding box center [443, 207] width 66 height 16
select select "clue"
click at [410, 199] on select "dew claw clue due" at bounding box center [443, 207] width 66 height 16
click at [308, 227] on select "but also all together even though if so" at bounding box center [316, 227] width 74 height 16
select select "even though"
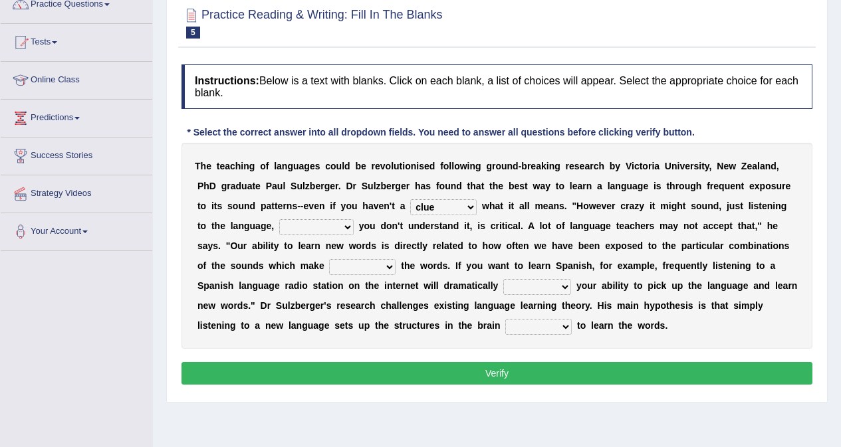
click at [279, 219] on select "but also all together even though if so" at bounding box center [316, 227] width 74 height 16
click at [340, 225] on select "but also all together even though if so" at bounding box center [316, 227] width 74 height 16
click at [361, 272] on select "down up of on" at bounding box center [362, 267] width 66 height 16
select select "up"
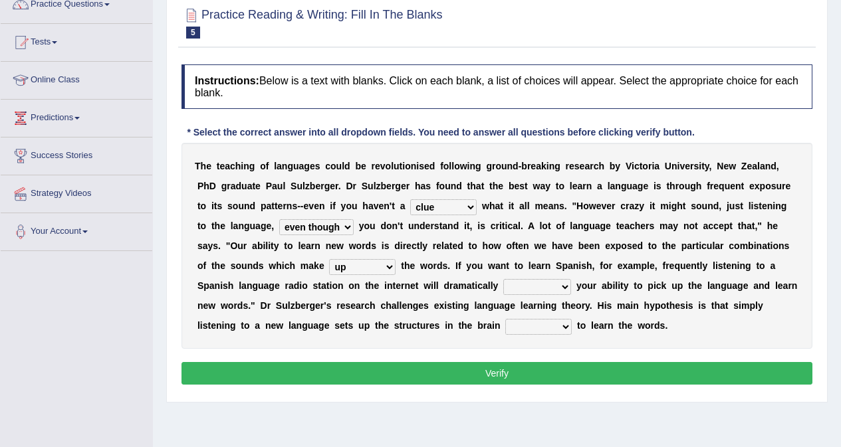
click at [329, 259] on select "down up of on" at bounding box center [362, 267] width 66 height 16
click at [526, 284] on select "evaluate exaggerate describe boost" at bounding box center [537, 287] width 68 height 16
select select "evaluate"
click at [503, 279] on select "evaluate exaggerate describe boost" at bounding box center [537, 287] width 68 height 16
click at [548, 326] on select "requiring required directed to require" at bounding box center [538, 327] width 66 height 16
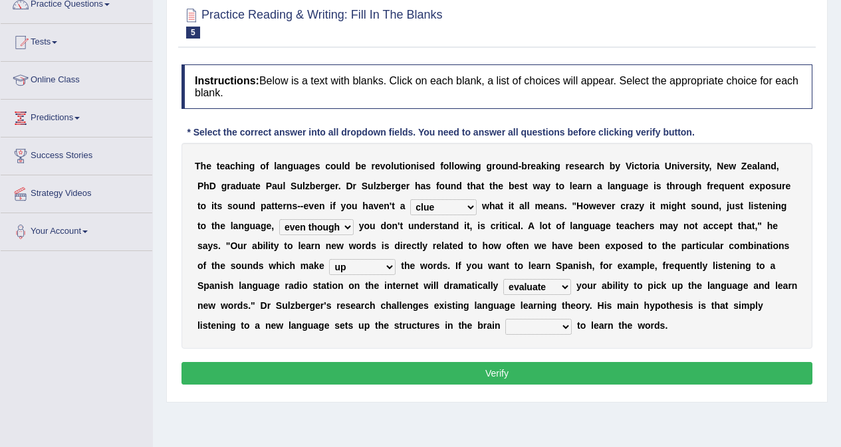
select select "requiring"
click at [505, 319] on select "requiring required directed to require" at bounding box center [538, 327] width 66 height 16
click at [532, 374] on button "Verify" at bounding box center [496, 373] width 631 height 23
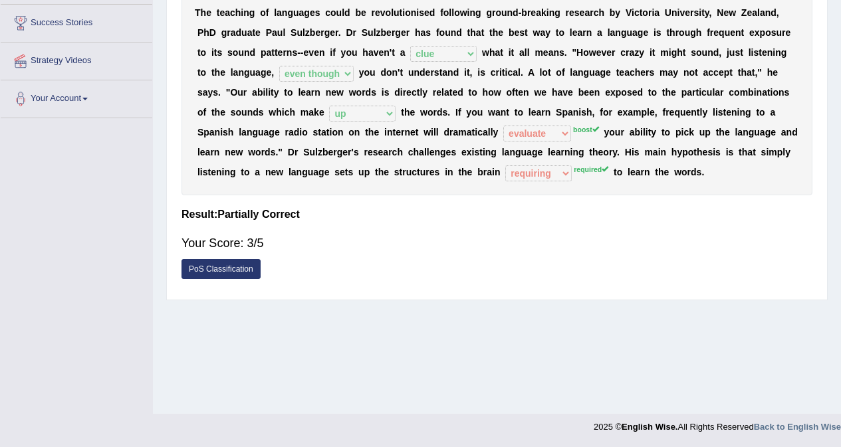
scroll to position [0, 0]
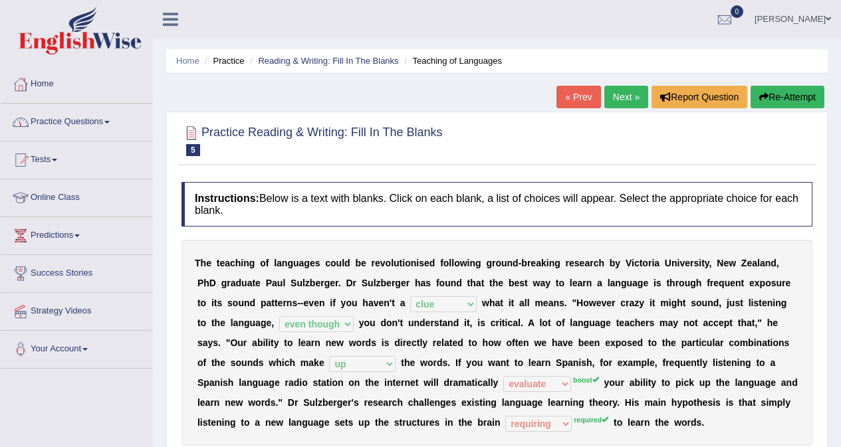
click at [613, 94] on link "Next »" at bounding box center [626, 97] width 44 height 23
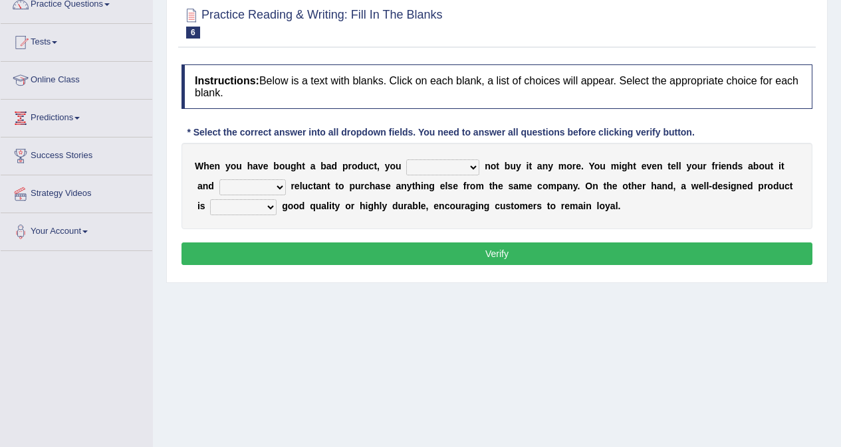
click at [467, 167] on select "would have should have should" at bounding box center [442, 167] width 73 height 16
select select "should"
click at [406, 159] on select "would have should have should" at bounding box center [442, 167] width 73 height 16
click at [253, 185] on select "is are be being" at bounding box center [252, 187] width 66 height 16
select select "being"
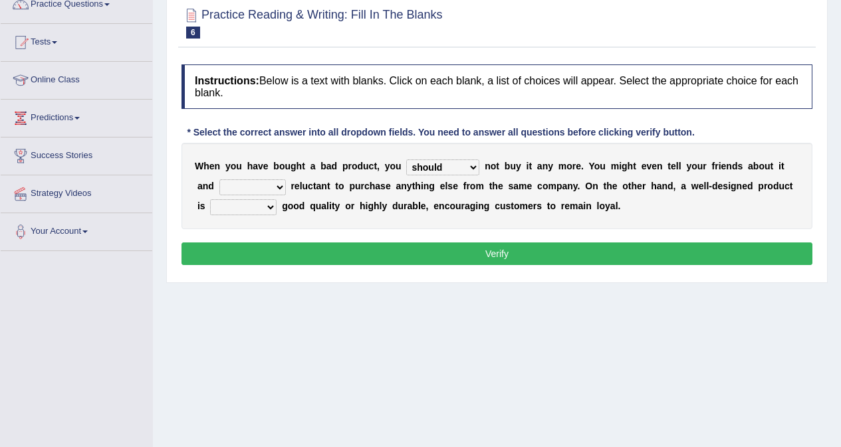
click at [219, 179] on select "is are be being" at bounding box center [252, 187] width 66 height 16
click at [260, 207] on select "both also neither either" at bounding box center [243, 207] width 66 height 16
select select "either"
click at [210, 199] on select "both also neither either" at bounding box center [243, 207] width 66 height 16
click at [562, 257] on button "Verify" at bounding box center [496, 254] width 631 height 23
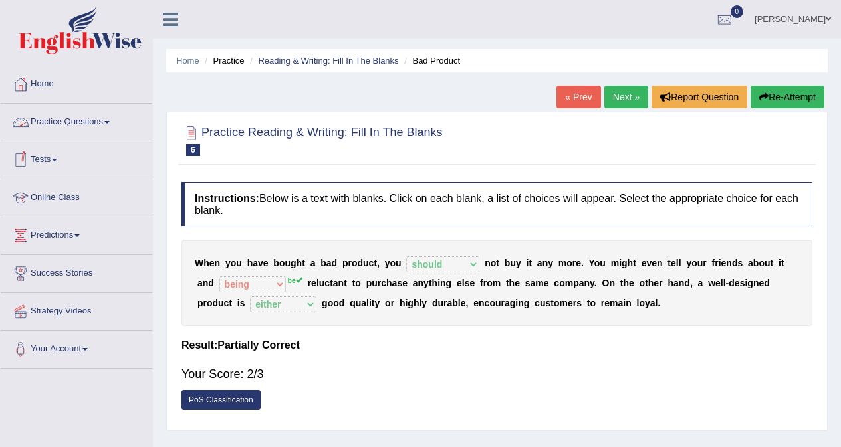
click at [68, 121] on link "Practice Questions" at bounding box center [77, 120] width 152 height 33
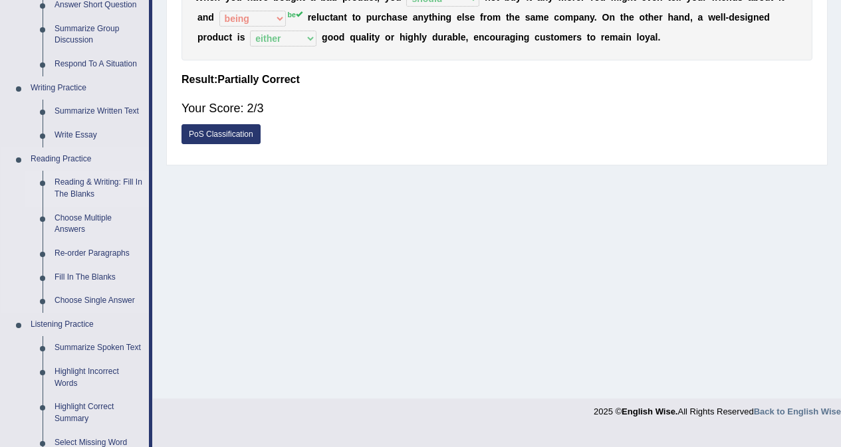
scroll to position [332, 0]
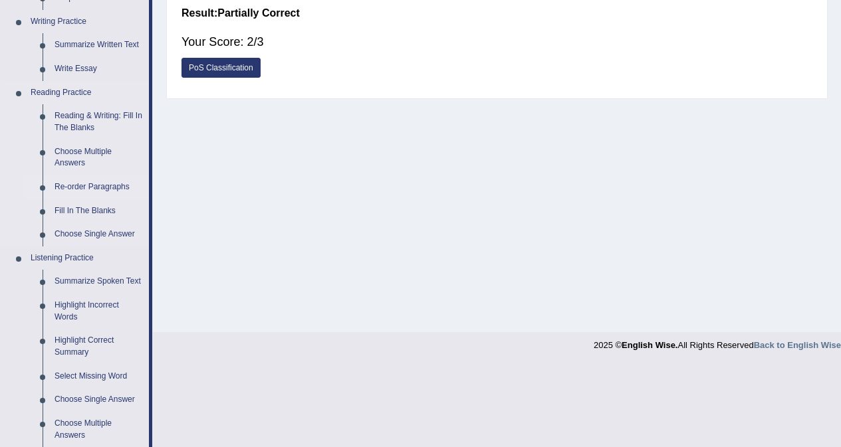
click at [94, 186] on link "Re-order Paragraphs" at bounding box center [99, 187] width 100 height 24
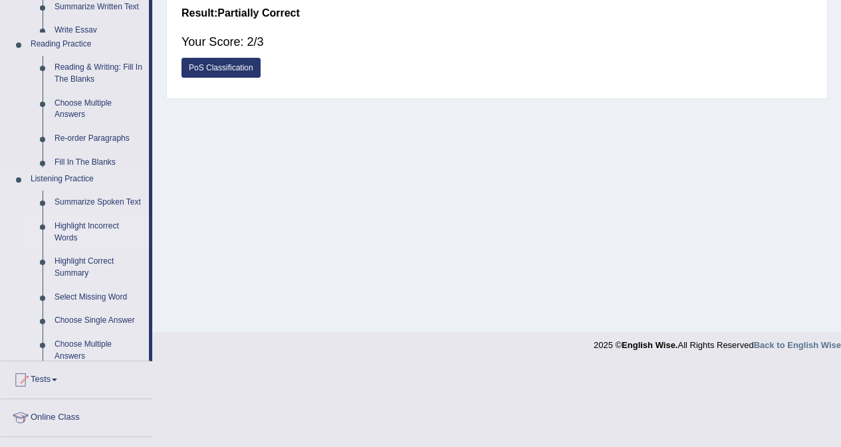
scroll to position [330, 0]
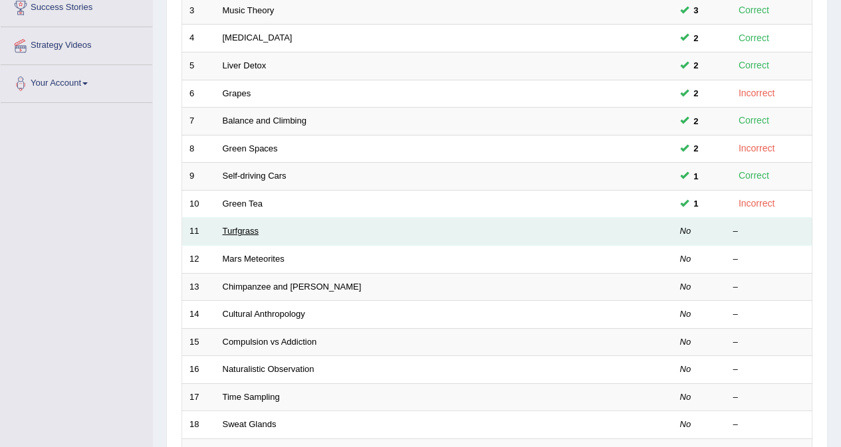
click at [241, 230] on link "Turfgrass" at bounding box center [241, 231] width 36 height 10
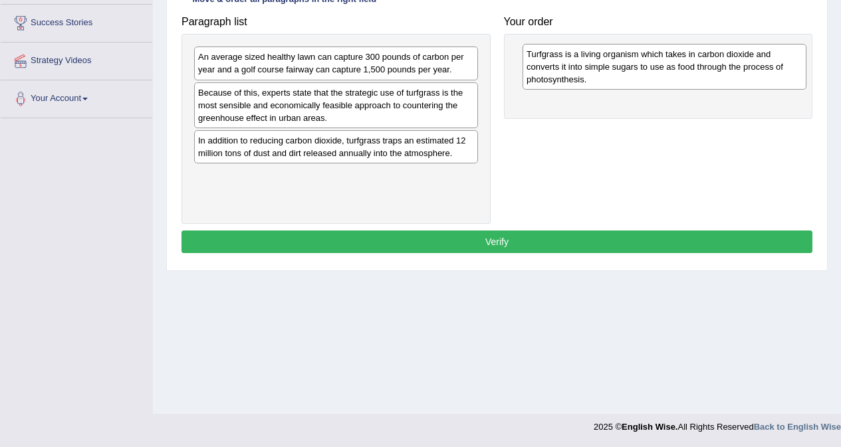
drag, startPoint x: 277, startPoint y: 189, endPoint x: 602, endPoint y: 70, distance: 345.8
click at [605, 68] on div "Turfgrass is a living organism which takes in carbon dioxide and converts it in…" at bounding box center [664, 67] width 284 height 46
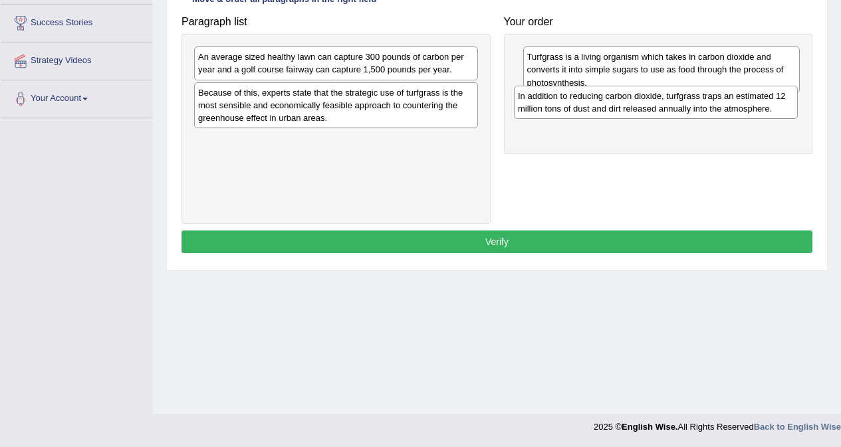
drag, startPoint x: 367, startPoint y: 152, endPoint x: 686, endPoint y: 108, distance: 322.7
click at [686, 108] on div "In addition to reducing carbon dioxide, turfgrass traps an estimated 12 million…" at bounding box center [656, 102] width 284 height 33
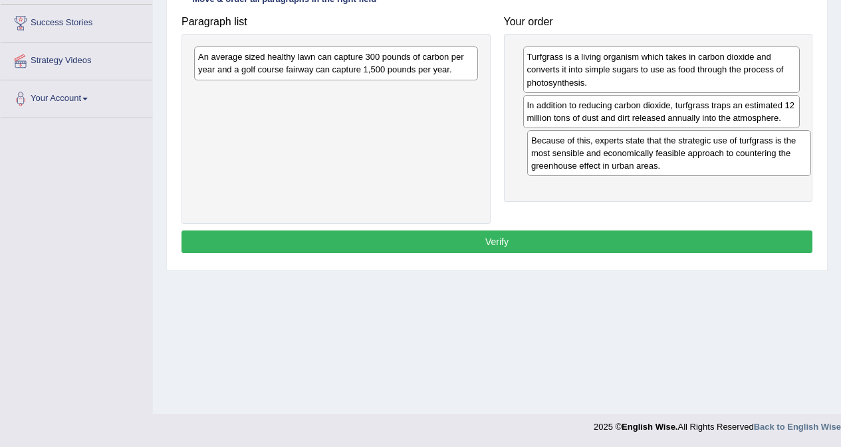
drag, startPoint x: 367, startPoint y: 99, endPoint x: 700, endPoint y: 147, distance: 336.4
click at [700, 147] on div "Because of this, experts state that the strategic use of turfgrass is the most …" at bounding box center [669, 153] width 284 height 46
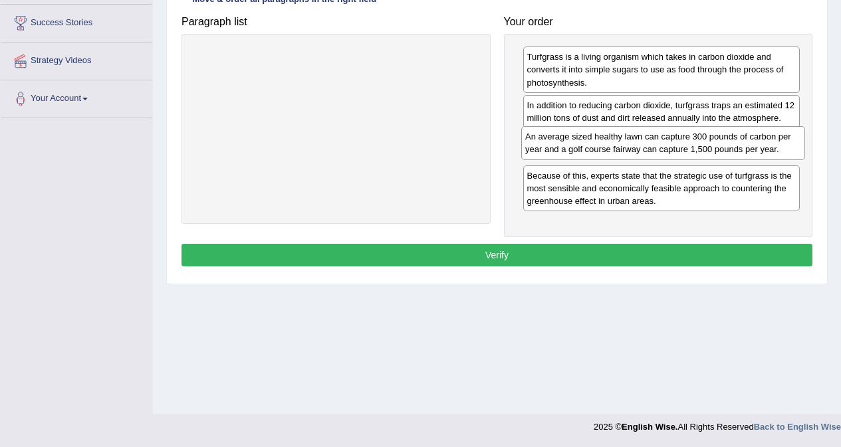
drag, startPoint x: 306, startPoint y: 68, endPoint x: 633, endPoint y: 148, distance: 336.5
click at [633, 148] on div "An average sized healthy lawn can capture 300 pounds of carbon per year and a g…" at bounding box center [663, 142] width 284 height 33
click at [580, 256] on button "Verify" at bounding box center [496, 255] width 631 height 23
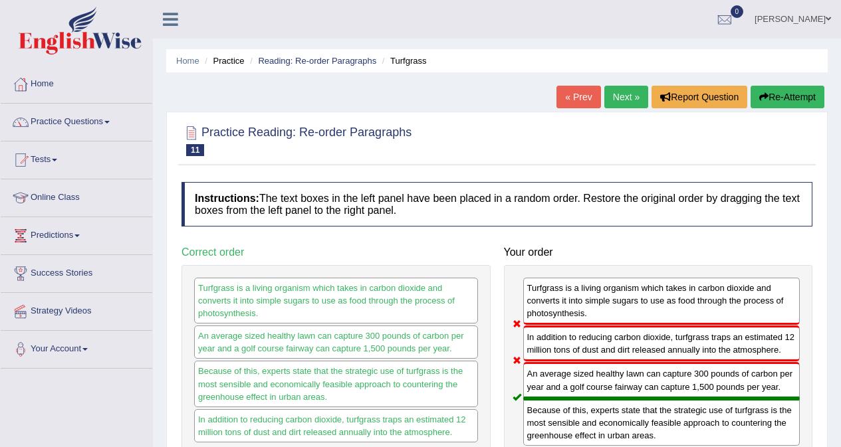
click at [774, 98] on button "Re-Attempt" at bounding box center [787, 97] width 74 height 23
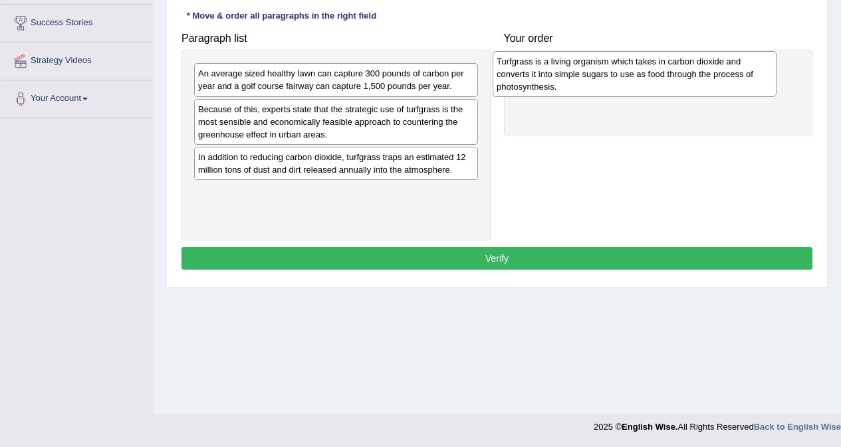
click at [580, 80] on div "Turfgrass is a living organism which takes in carbon dioxide and converts it in…" at bounding box center [634, 74] width 284 height 46
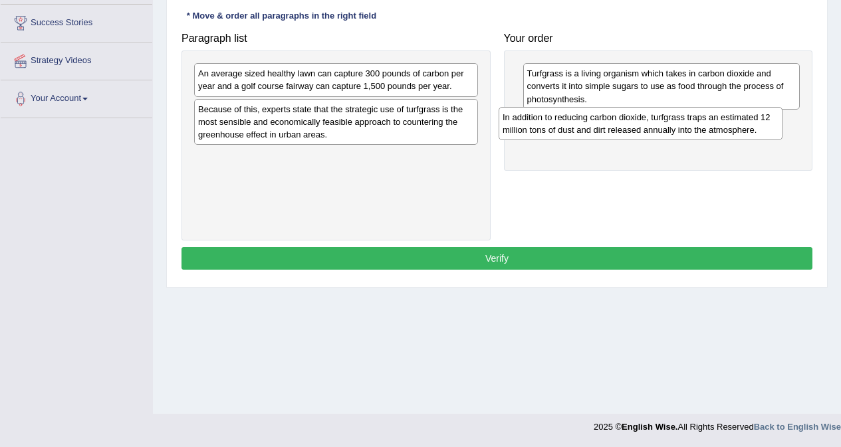
drag, startPoint x: 353, startPoint y: 165, endPoint x: 662, endPoint y: 125, distance: 311.6
click at [662, 125] on div "In addition to reducing carbon dioxide, turfgrass traps an estimated 12 million…" at bounding box center [640, 123] width 284 height 33
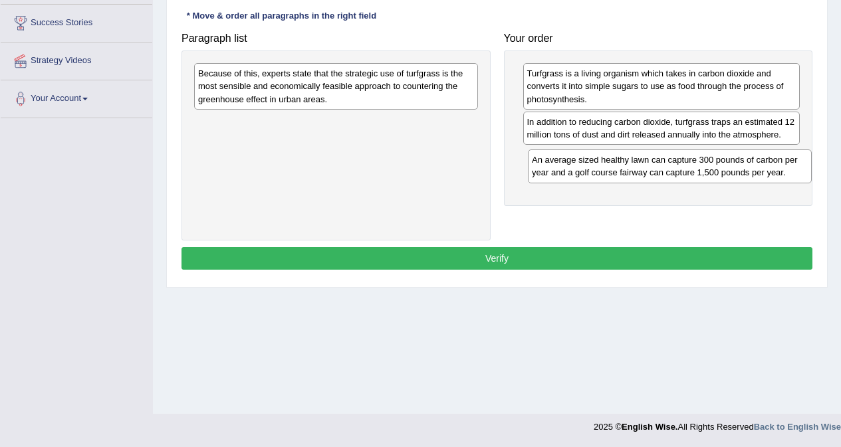
drag, startPoint x: 309, startPoint y: 82, endPoint x: 643, endPoint y: 169, distance: 344.6
click at [643, 169] on div "An average sized healthy lawn can capture 300 pounds of carbon per year and a g…" at bounding box center [670, 166] width 284 height 33
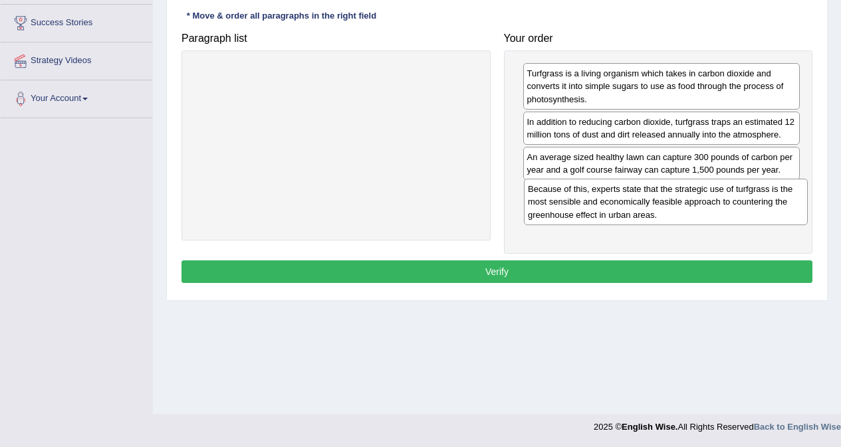
drag, startPoint x: 331, startPoint y: 81, endPoint x: 661, endPoint y: 197, distance: 349.3
click at [661, 197] on div "Because of this, experts state that the strategic use of turfgrass is the most …" at bounding box center [666, 202] width 284 height 46
click at [574, 272] on button "Verify" at bounding box center [496, 271] width 631 height 23
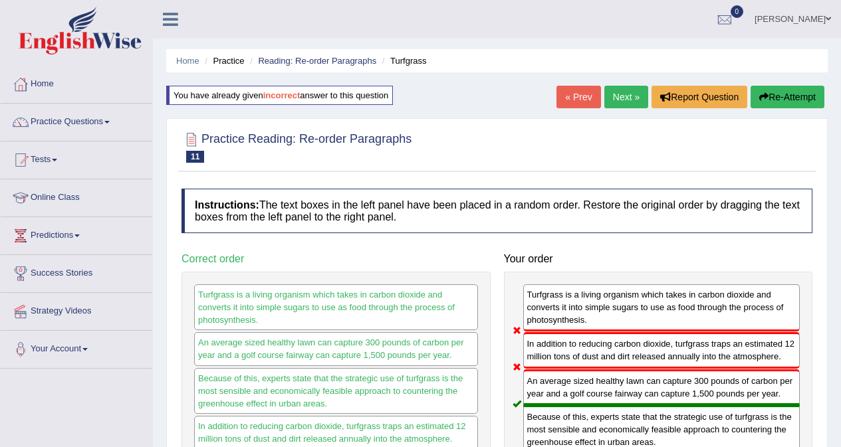
click at [783, 100] on button "Re-Attempt" at bounding box center [787, 97] width 74 height 23
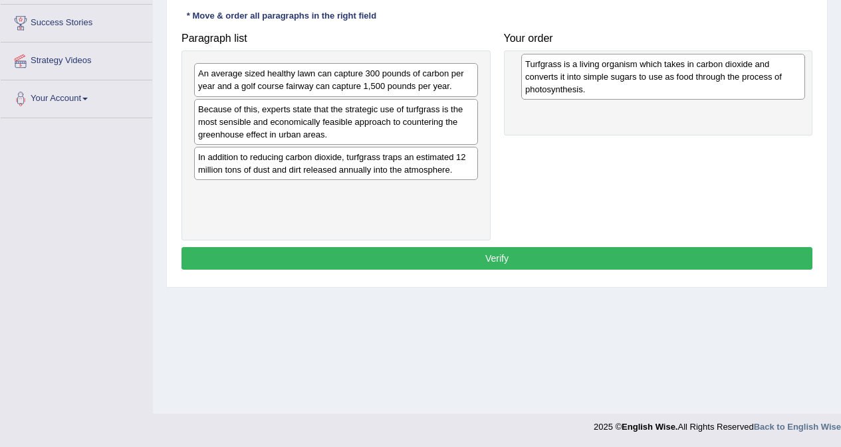
drag, startPoint x: 282, startPoint y: 200, endPoint x: 609, endPoint y: 72, distance: 351.2
click at [609, 72] on div "Turfgrass is a living organism which takes in carbon dioxide and converts it in…" at bounding box center [663, 77] width 284 height 46
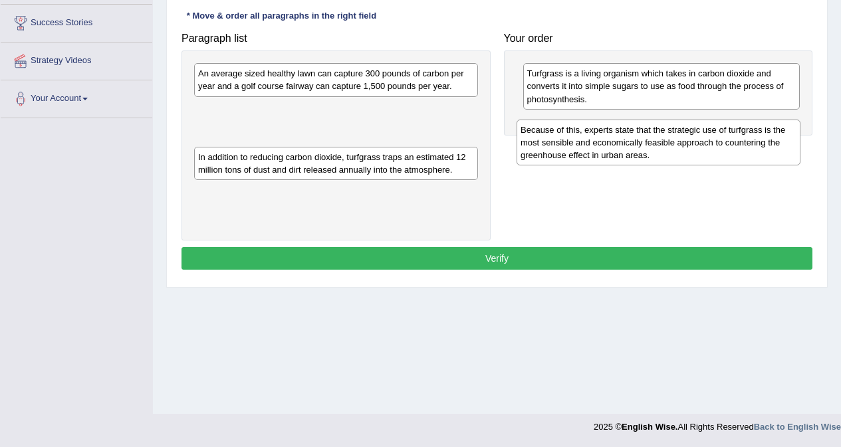
drag, startPoint x: 304, startPoint y: 121, endPoint x: 627, endPoint y: 142, distance: 323.0
click at [627, 142] on div "Because of this, experts state that the strategic use of turfgrass is the most …" at bounding box center [658, 143] width 284 height 46
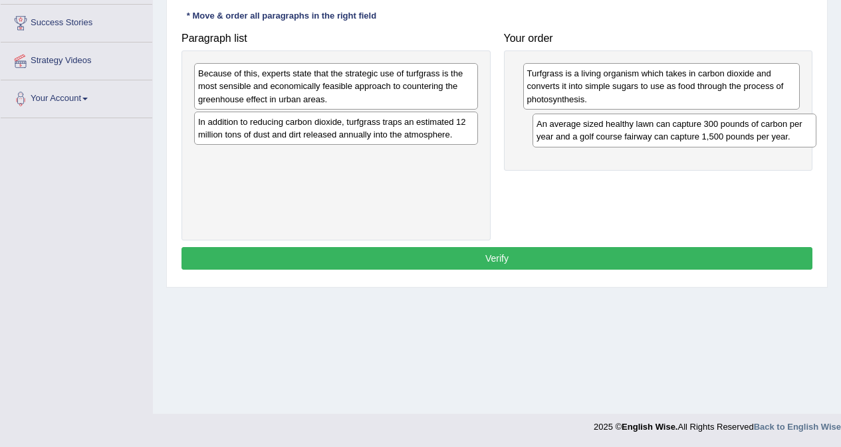
drag, startPoint x: 286, startPoint y: 79, endPoint x: 625, endPoint y: 130, distance: 342.0
click at [625, 130] on div "An average sized healthy lawn can capture 300 pounds of carbon per year and a g…" at bounding box center [674, 130] width 284 height 33
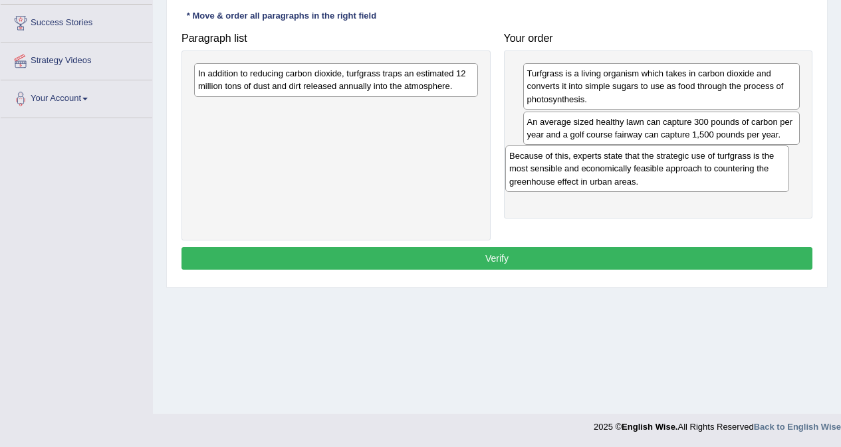
drag, startPoint x: 393, startPoint y: 80, endPoint x: 704, endPoint y: 161, distance: 321.2
click at [706, 163] on div "Because of this, experts state that the strategic use of turfgrass is the most …" at bounding box center [647, 169] width 284 height 46
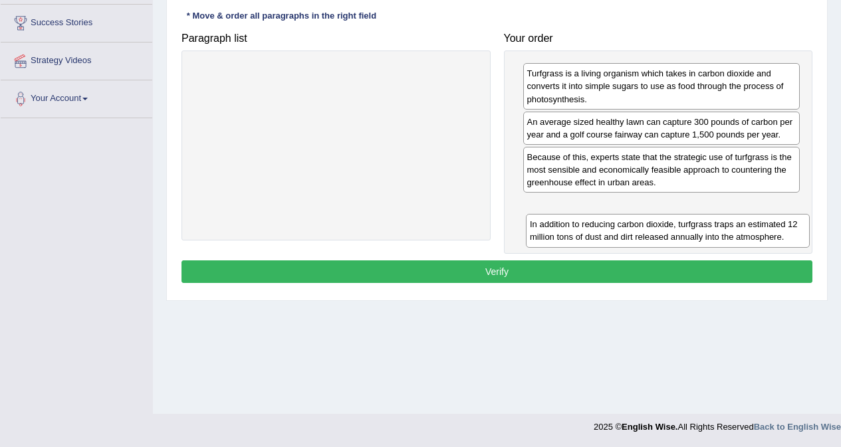
drag, startPoint x: 390, startPoint y: 76, endPoint x: 722, endPoint y: 227, distance: 364.3
click at [722, 227] on div "In addition to reducing carbon dioxide, turfgrass traps an estimated 12 million…" at bounding box center [668, 230] width 284 height 33
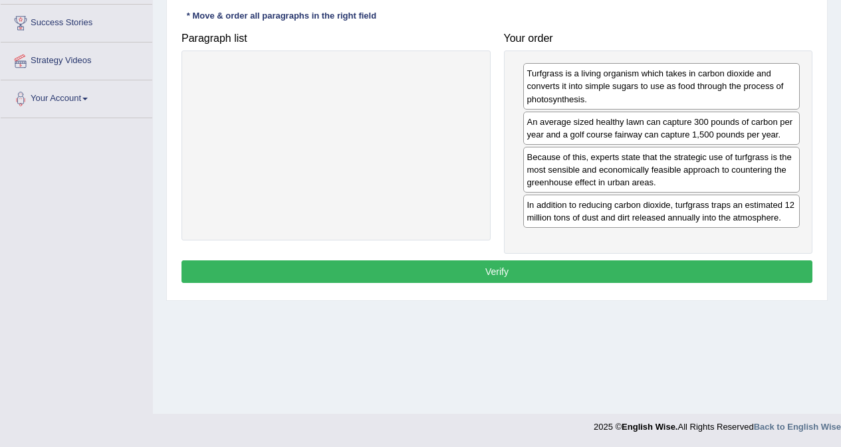
click at [624, 278] on button "Verify" at bounding box center [496, 271] width 631 height 23
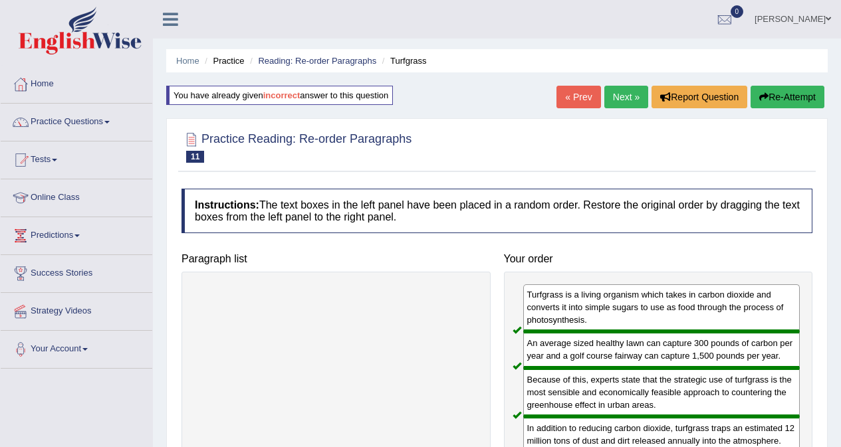
click at [617, 102] on link "Next »" at bounding box center [626, 97] width 44 height 23
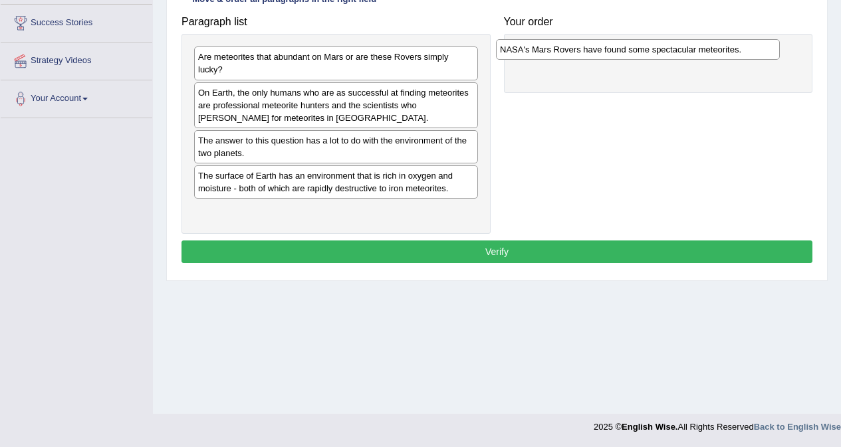
drag, startPoint x: 379, startPoint y: 146, endPoint x: 680, endPoint y: 54, distance: 315.1
click at [680, 54] on div "NASA's Mars Rovers have found some spectacular meteorites." at bounding box center [638, 49] width 284 height 21
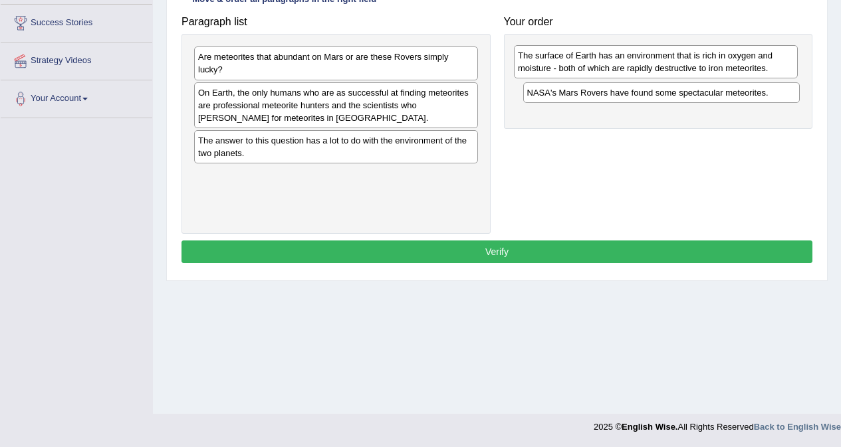
drag, startPoint x: 306, startPoint y: 187, endPoint x: 625, endPoint y: 66, distance: 341.5
click at [625, 66] on div "The surface of Earth has an environment that is rich in oxygen and moisture - b…" at bounding box center [656, 61] width 284 height 33
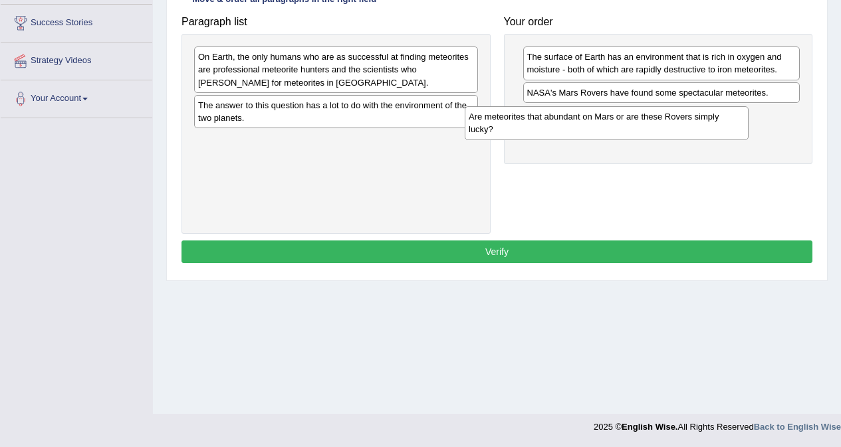
drag, startPoint x: 302, startPoint y: 68, endPoint x: 573, endPoint y: 127, distance: 277.5
click at [573, 127] on div "Are meteorites that abundant on Mars or are these Rovers simply lucky?" at bounding box center [607, 122] width 284 height 33
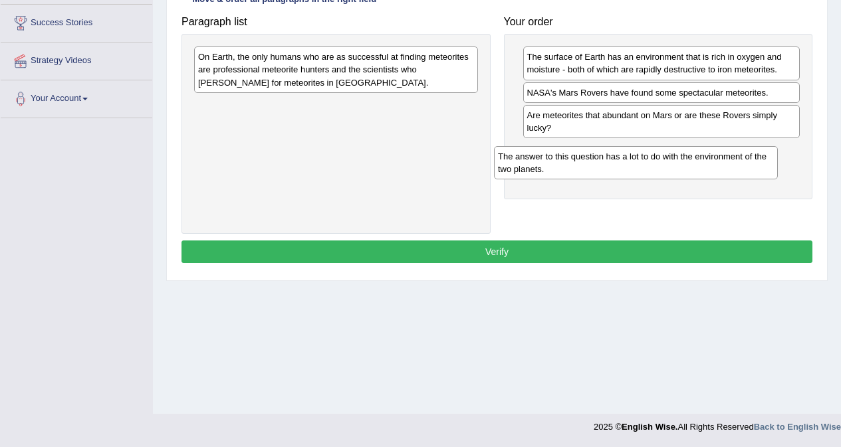
drag, startPoint x: 288, startPoint y: 112, endPoint x: 592, endPoint y: 161, distance: 308.4
click at [592, 161] on div "The answer to this question has a lot to do with the environment of the two pla…" at bounding box center [636, 162] width 284 height 33
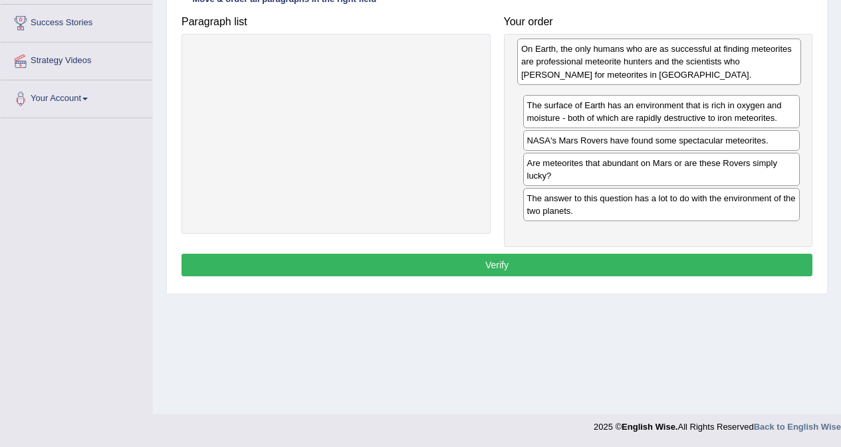
drag, startPoint x: 331, startPoint y: 63, endPoint x: 654, endPoint y: 55, distance: 323.1
click at [654, 55] on div "On Earth, the only humans who are as successful at finding meteorites are profe…" at bounding box center [659, 62] width 284 height 46
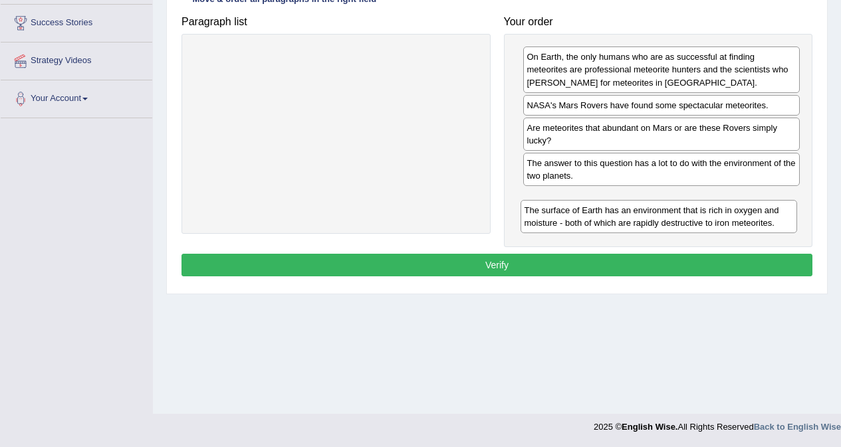
drag, startPoint x: 631, startPoint y: 117, endPoint x: 629, endPoint y: 222, distance: 105.0
click at [629, 222] on div "The surface of Earth has an environment that is rich in oxygen and moisture - b…" at bounding box center [658, 216] width 277 height 33
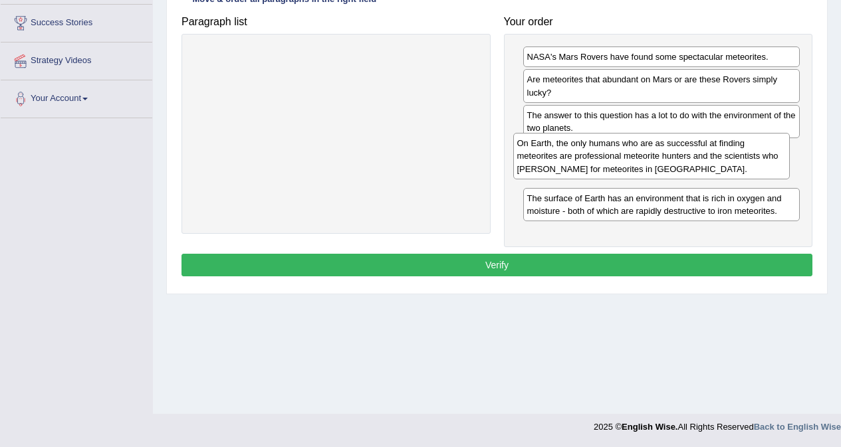
drag, startPoint x: 643, startPoint y: 72, endPoint x: 633, endPoint y: 153, distance: 81.7
click at [633, 153] on div "On Earth, the only humans who are as successful at finding meteorites are profe…" at bounding box center [651, 156] width 277 height 46
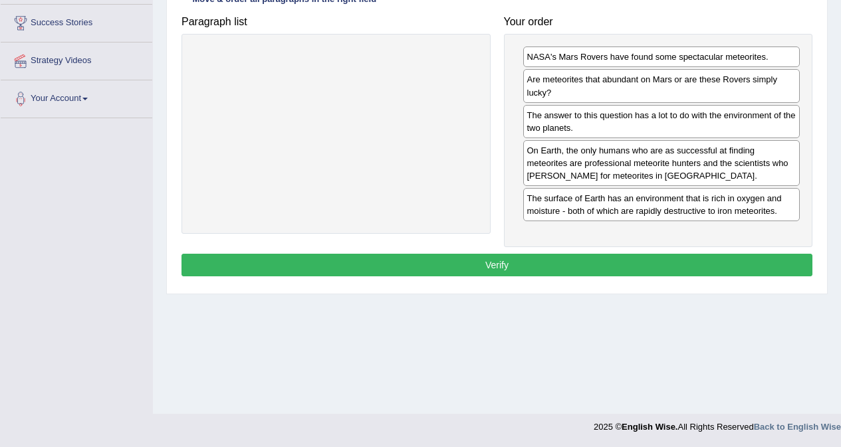
click at [632, 266] on button "Verify" at bounding box center [496, 265] width 631 height 23
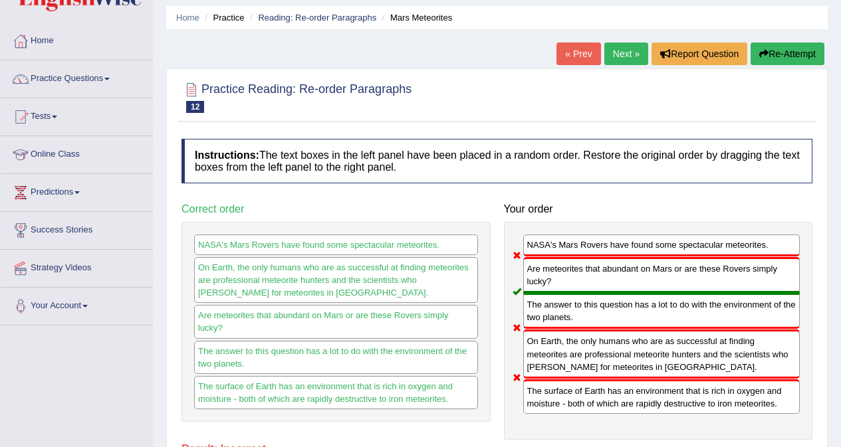
scroll to position [66, 0]
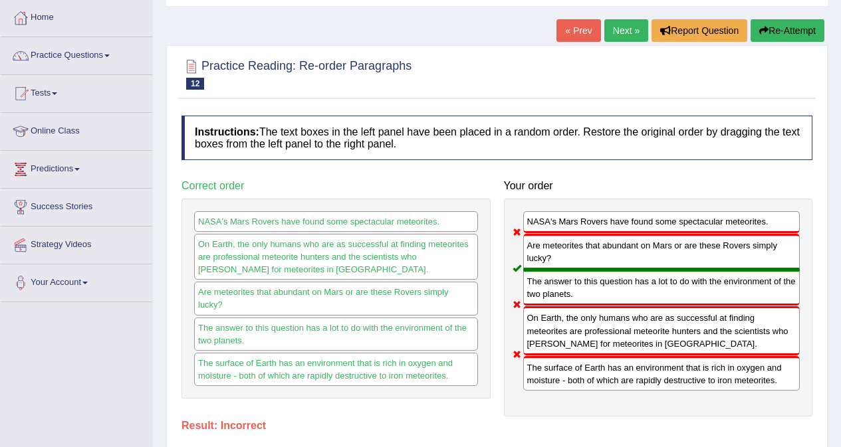
click at [780, 22] on button "Re-Attempt" at bounding box center [787, 30] width 74 height 23
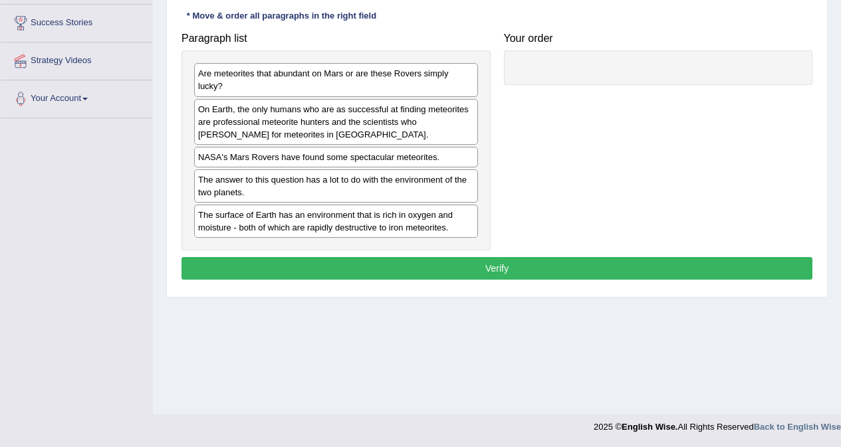
scroll to position [251, 0]
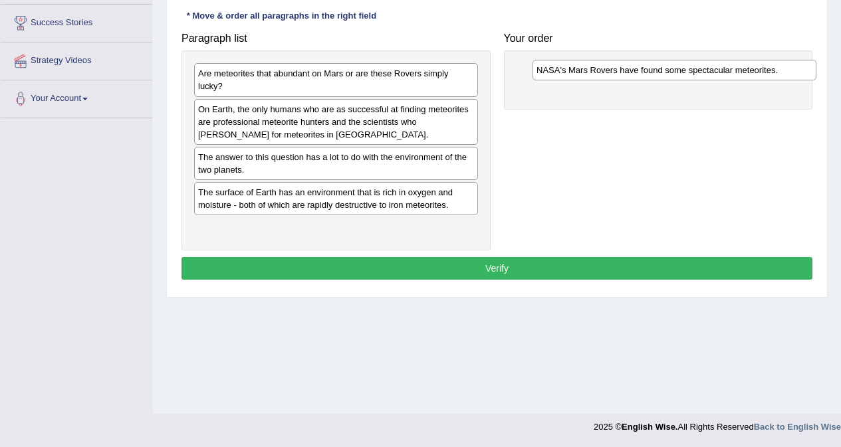
drag, startPoint x: 290, startPoint y: 163, endPoint x: 623, endPoint y: 75, distance: 343.8
click at [623, 75] on div "NASA's Mars Rovers have found some spectacular meteorites." at bounding box center [674, 70] width 284 height 21
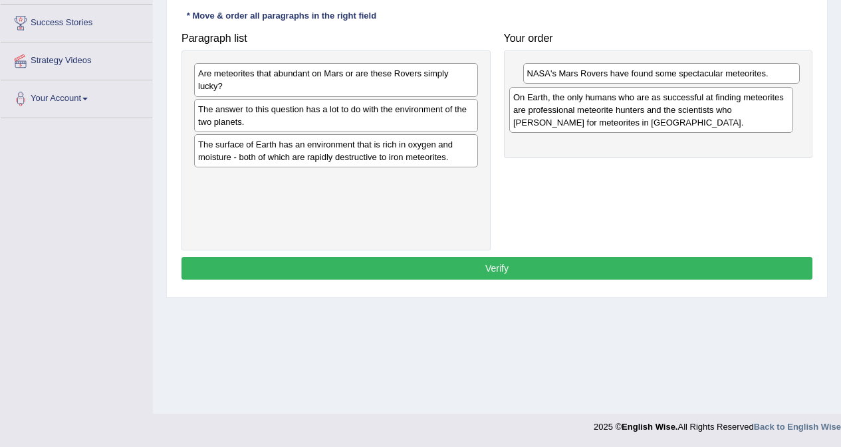
drag, startPoint x: 276, startPoint y: 127, endPoint x: 591, endPoint y: 115, distance: 315.2
click at [591, 115] on div "On Earth, the only humans who are as successful at finding meteorites are profe…" at bounding box center [651, 110] width 284 height 46
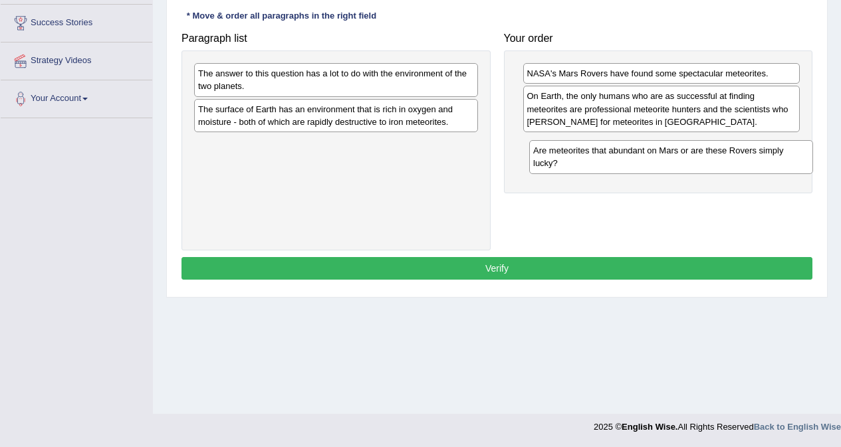
drag, startPoint x: 296, startPoint y: 88, endPoint x: 527, endPoint y: 146, distance: 237.7
click at [627, 164] on div "Are meteorites that abundant on Mars or are these Rovers simply lucky?" at bounding box center [671, 156] width 284 height 33
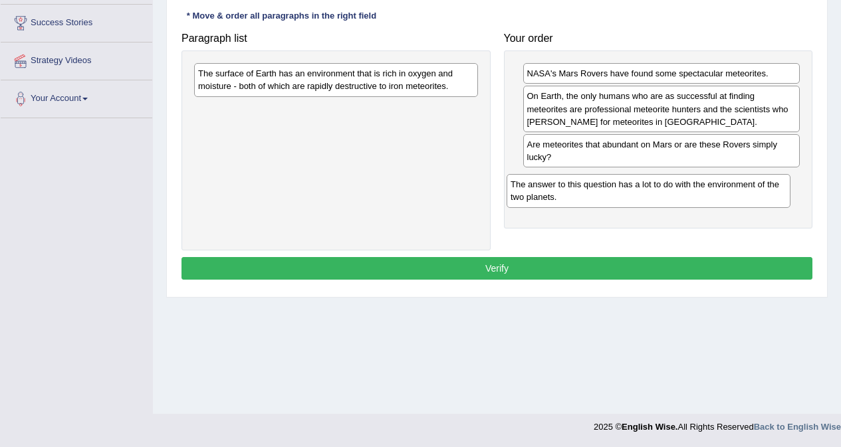
drag, startPoint x: 343, startPoint y: 82, endPoint x: 657, endPoint y: 192, distance: 332.5
click at [657, 192] on div "The answer to this question has a lot to do with the environment of the two pla…" at bounding box center [648, 190] width 284 height 33
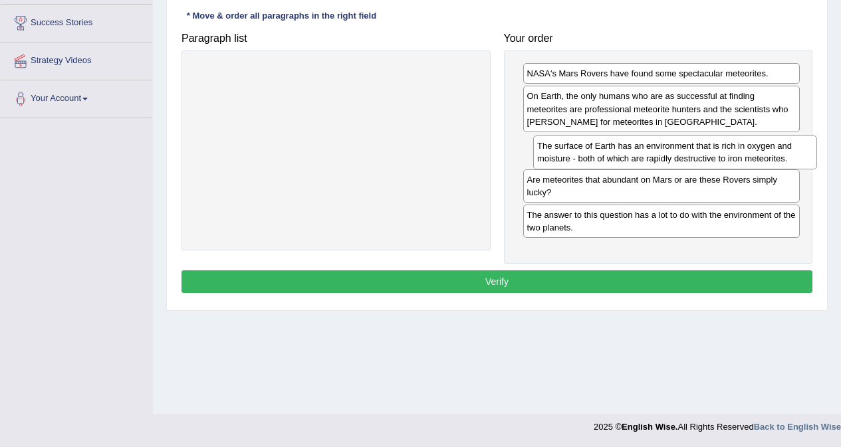
drag, startPoint x: 326, startPoint y: 81, endPoint x: 645, endPoint y: 146, distance: 325.4
click at [647, 146] on div "The surface of Earth has an environment that is rich in oxygen and moisture - b…" at bounding box center [675, 152] width 284 height 33
click at [542, 282] on button "Verify" at bounding box center [496, 281] width 631 height 23
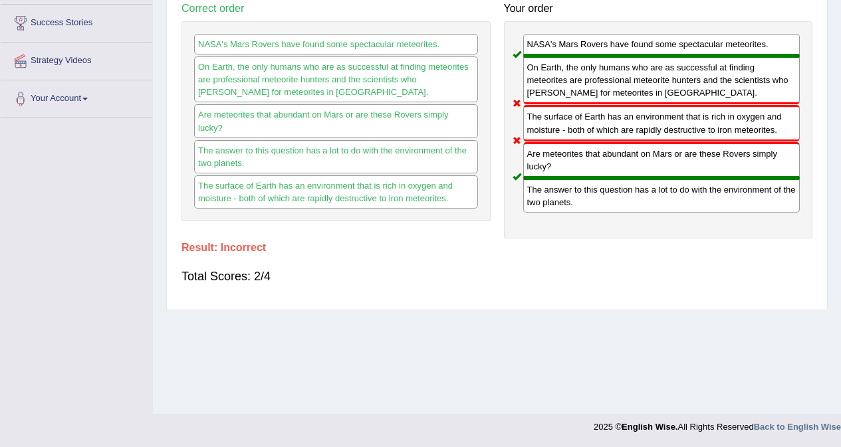
drag, startPoint x: 579, startPoint y: 129, endPoint x: 569, endPoint y: 220, distance: 91.6
click at [576, 220] on div "NASA's Mars Rovers have found some spectacular meteorites. On Earth, the only h…" at bounding box center [658, 129] width 309 height 217
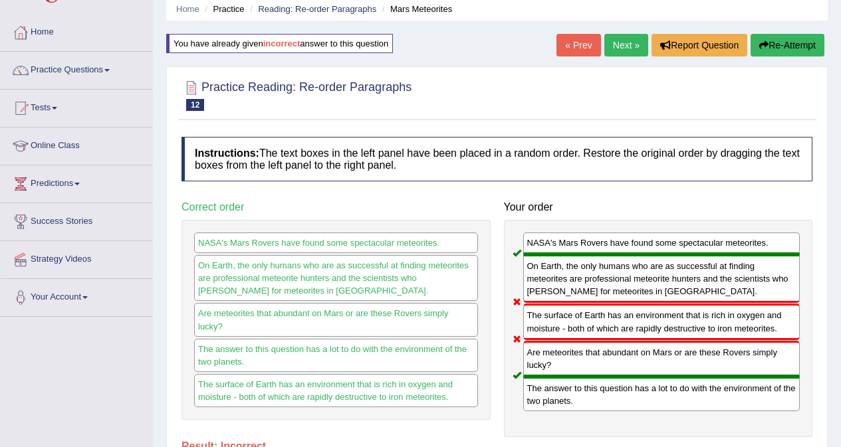
scroll to position [51, 0]
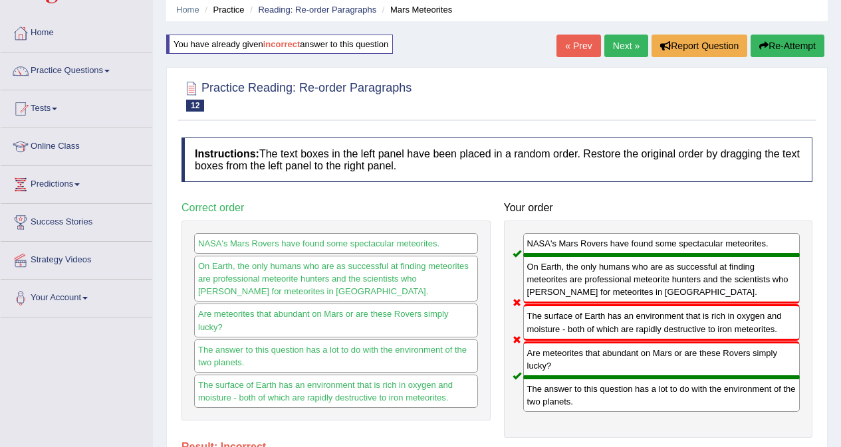
click at [785, 51] on button "Re-Attempt" at bounding box center [787, 46] width 74 height 23
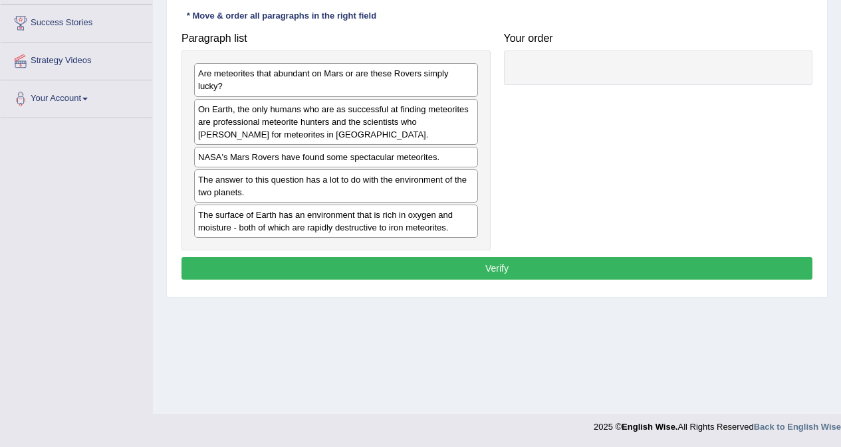
scroll to position [251, 0]
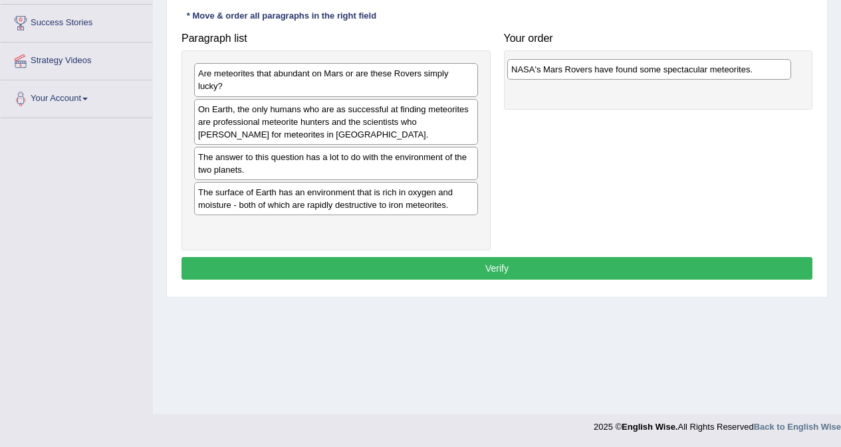
drag, startPoint x: 358, startPoint y: 160, endPoint x: 671, endPoint y: 72, distance: 325.1
click at [671, 72] on div "NASA's Mars Rovers have found some spectacular meteorites." at bounding box center [649, 69] width 284 height 21
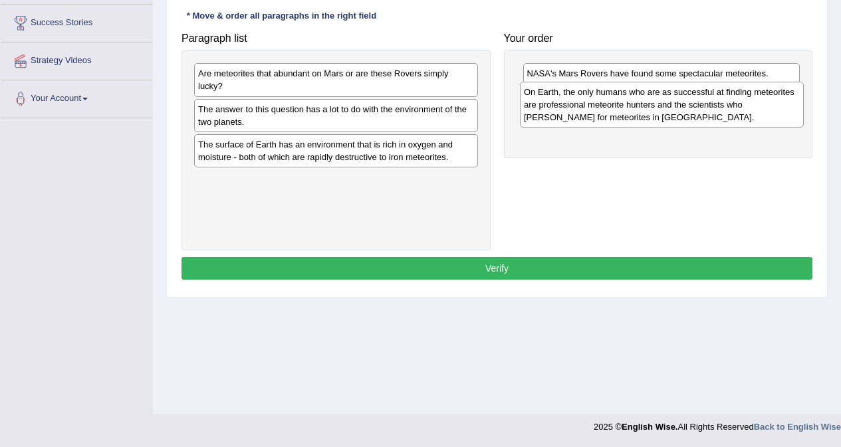
drag, startPoint x: 276, startPoint y: 117, endPoint x: 599, endPoint y: 100, distance: 322.8
click at [601, 100] on div "On Earth, the only humans who are as successful at finding meteorites are profe…" at bounding box center [662, 105] width 284 height 46
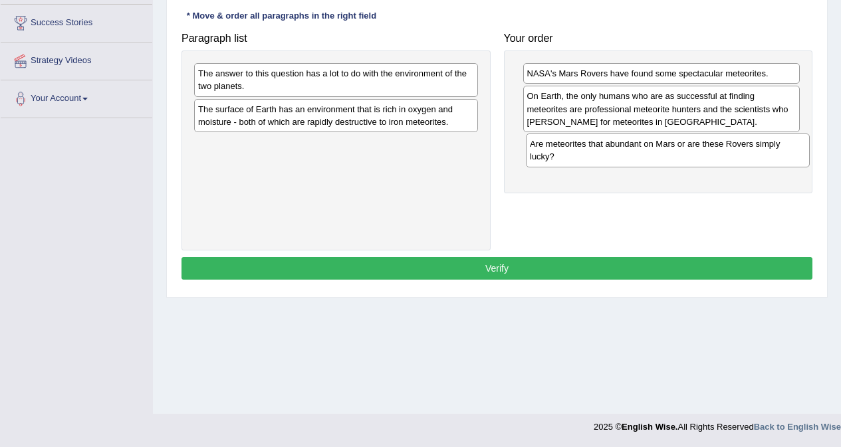
drag, startPoint x: 403, startPoint y: 140, endPoint x: 629, endPoint y: 160, distance: 226.8
click at [629, 160] on div "Are meteorites that abundant on Mars or are these Rovers simply lucky?" at bounding box center [668, 150] width 284 height 33
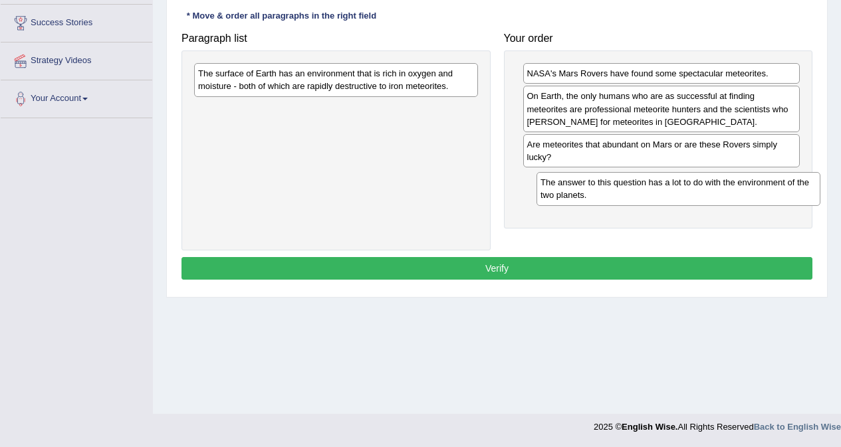
drag, startPoint x: 350, startPoint y: 79, endPoint x: 692, endPoint y: 188, distance: 359.2
click at [692, 188] on div "The answer to this question has a lot to do with the environment of the two pla…" at bounding box center [678, 188] width 284 height 33
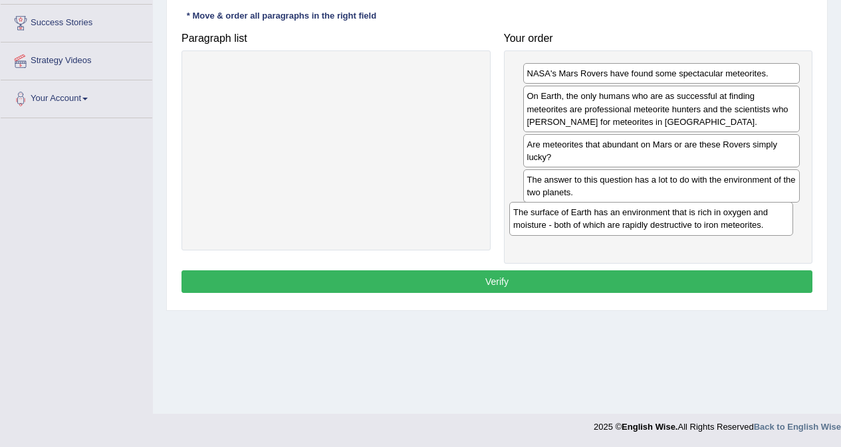
drag, startPoint x: 304, startPoint y: 82, endPoint x: 619, endPoint y: 221, distance: 344.3
click at [619, 221] on div "The surface of Earth has an environment that is rich in oxygen and moisture - b…" at bounding box center [651, 218] width 284 height 33
click at [618, 279] on button "Verify" at bounding box center [496, 281] width 631 height 23
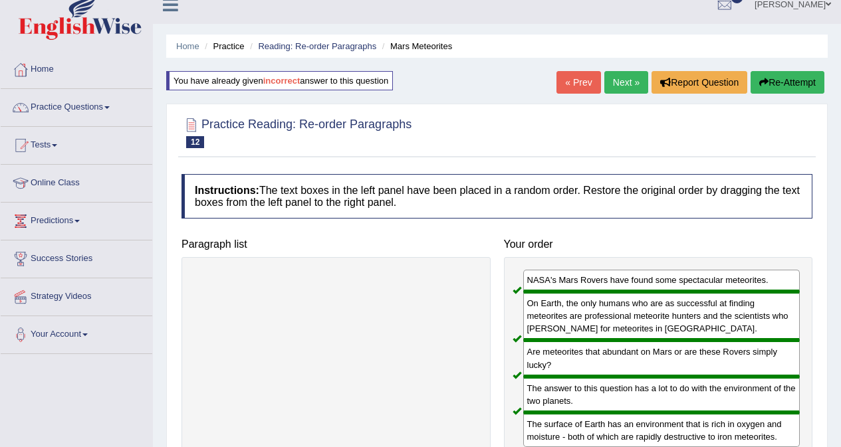
scroll to position [0, 0]
